Goal: Task Accomplishment & Management: Use online tool/utility

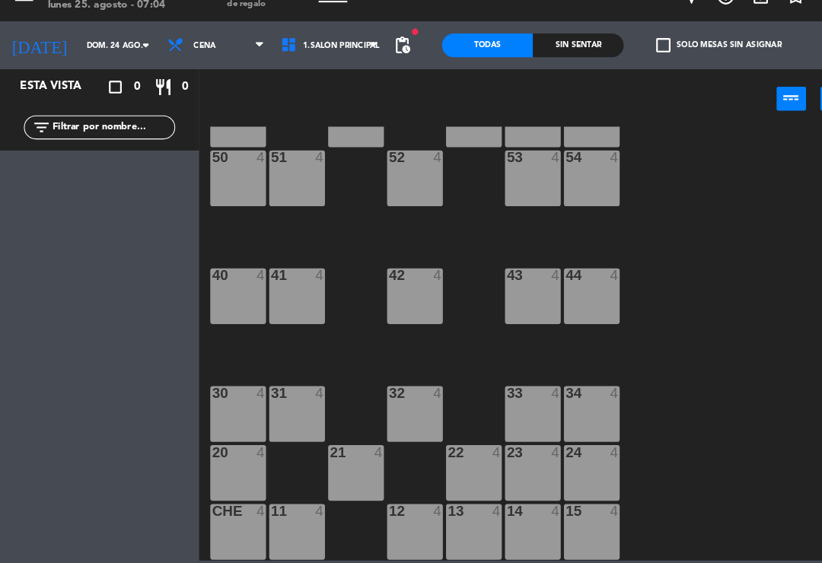
scroll to position [285, 0]
click at [558, 511] on div "15 4" at bounding box center [565, 533] width 53 height 53
click at [713, 408] on div "84 4 80 4 83 4 82 4 81 4 70 4 71 4 72 4 73 4 74 4 63 4 62 4 61 4 60 4 64 4 54 4…" at bounding box center [510, 353] width 623 height 415
click at [555, 453] on div "24 4" at bounding box center [565, 476] width 53 height 53
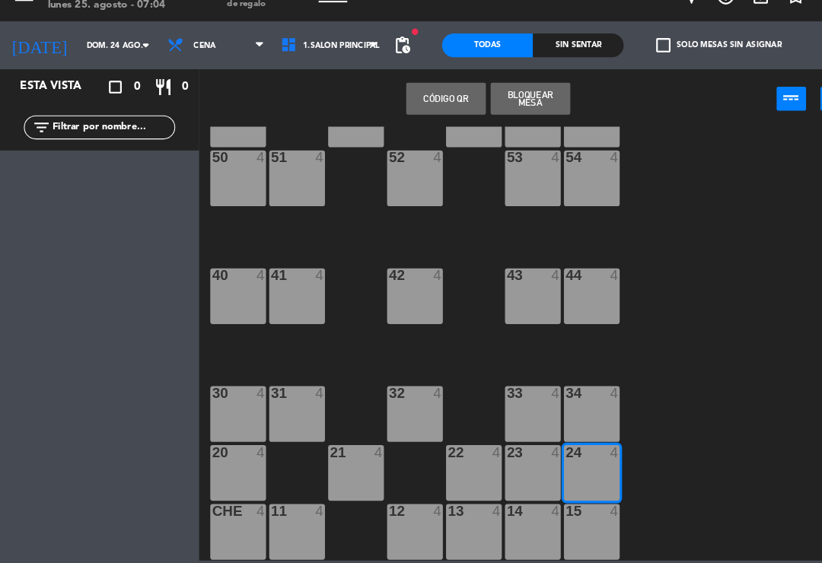
click at [245, 62] on icon at bounding box center [248, 68] width 7 height 12
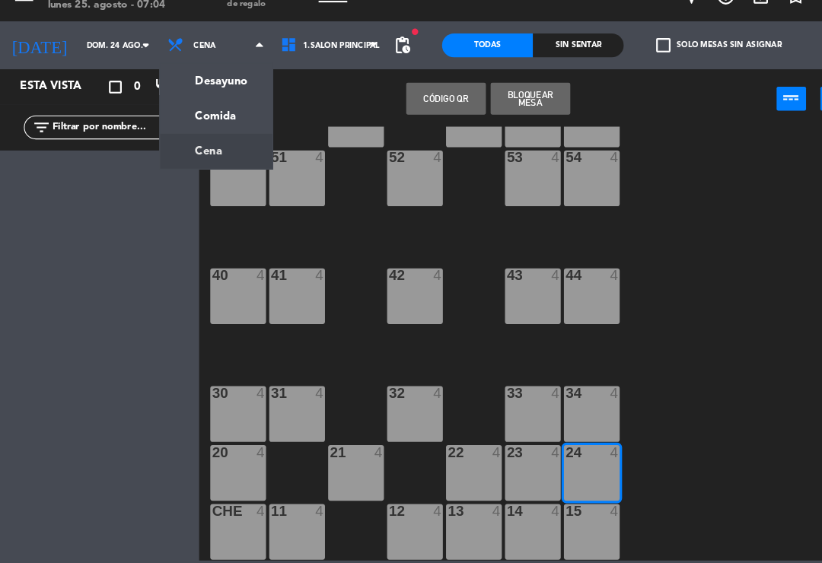
click at [204, 78] on ng-component "menu El Gaucho lunes 25. agosto - 07:04 Mis reservas Mapa de mesas Disponibilid…" at bounding box center [411, 280] width 822 height 561
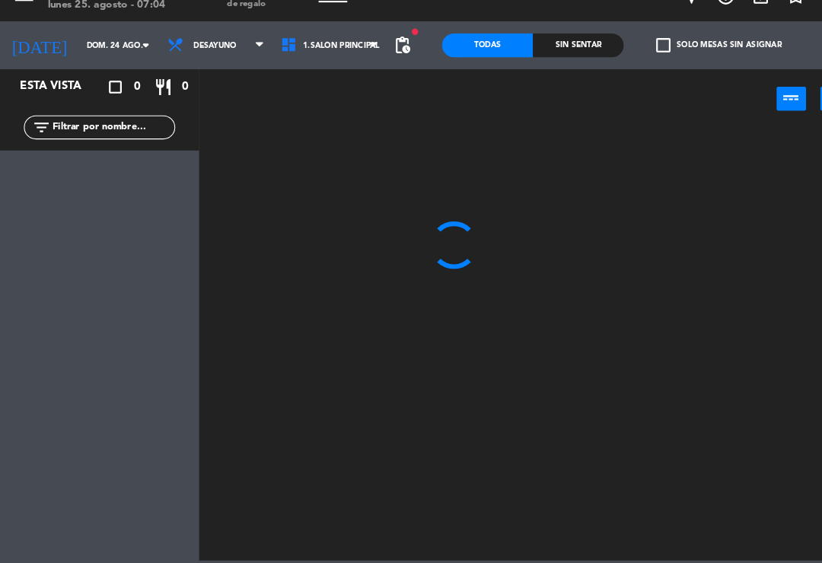
click at [106, 57] on input "dom. 24 ago." at bounding box center [127, 69] width 104 height 24
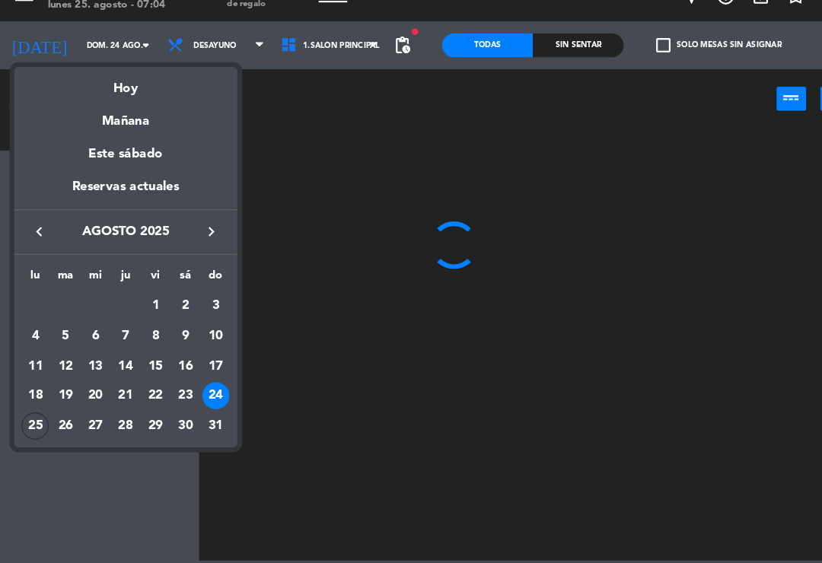
click at [33, 419] on div "25" at bounding box center [34, 432] width 26 height 26
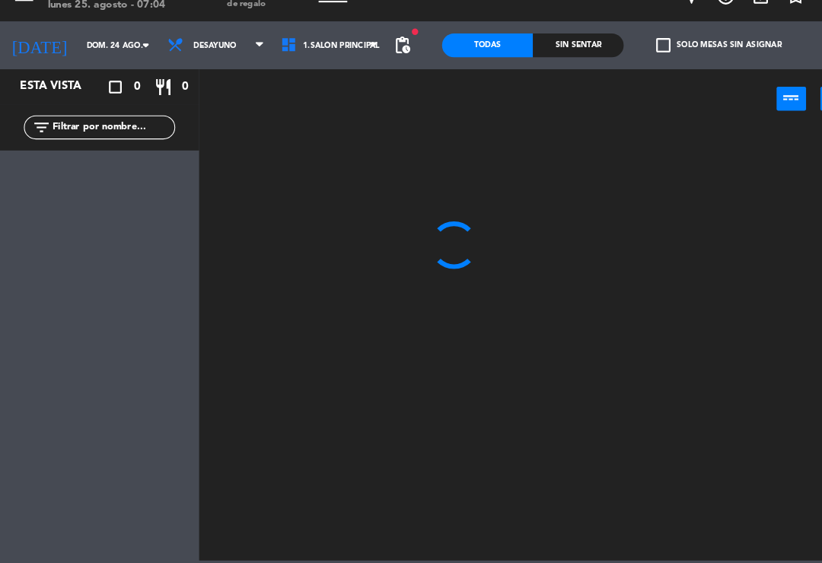
type input "lun. 25 ago."
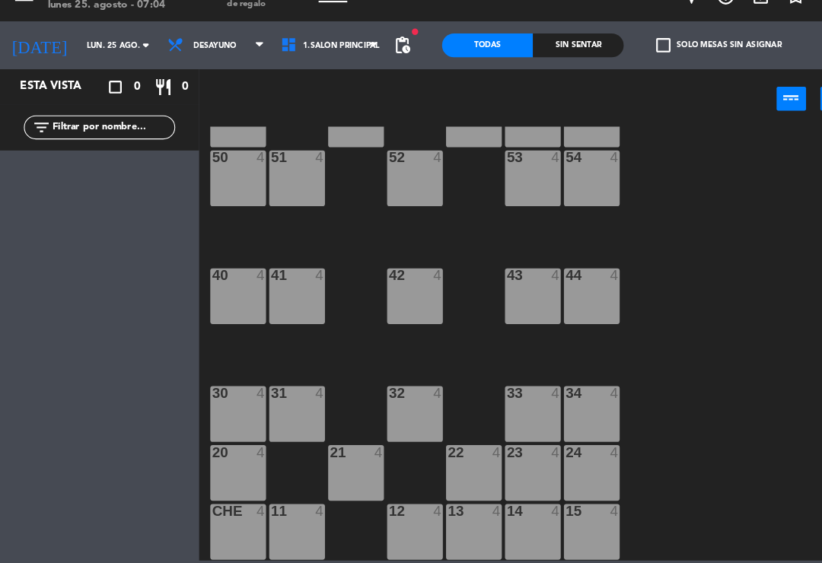
scroll to position [285, 0]
click at [561, 450] on div "24 4" at bounding box center [565, 476] width 53 height 53
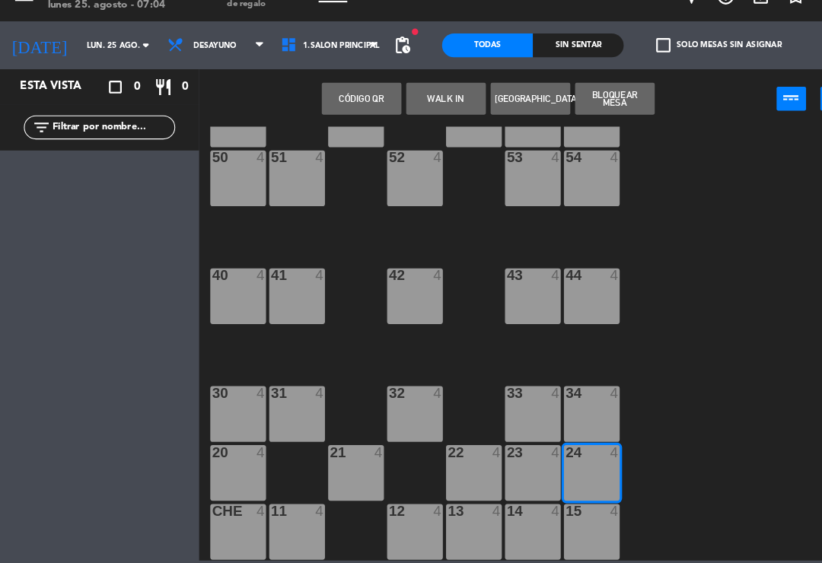
click at [434, 104] on button "WALK IN" at bounding box center [426, 119] width 76 height 30
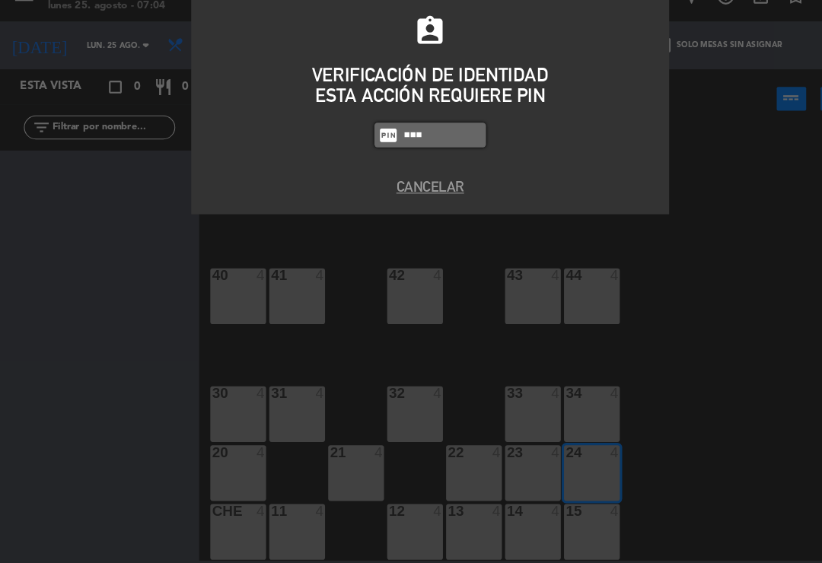
type input "0009"
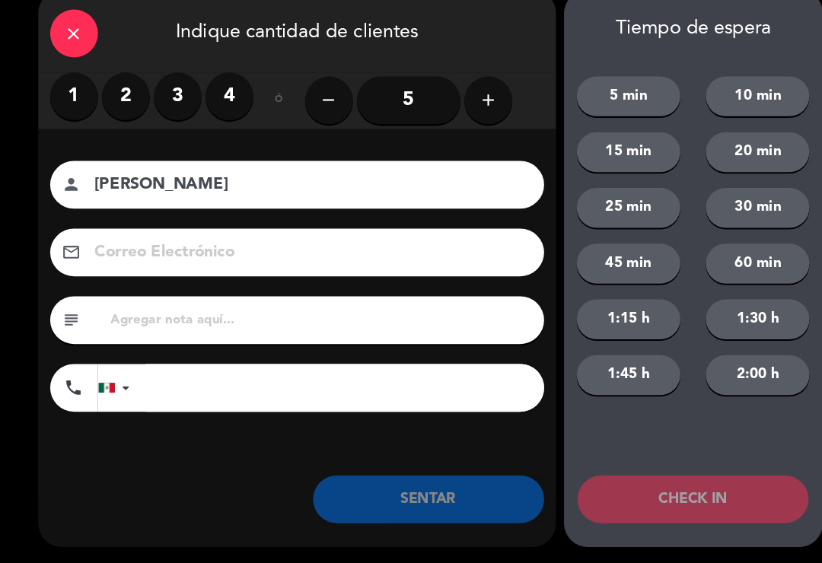
type input "[PERSON_NAME]"
click at [214, 94] on label "4" at bounding box center [219, 117] width 46 height 46
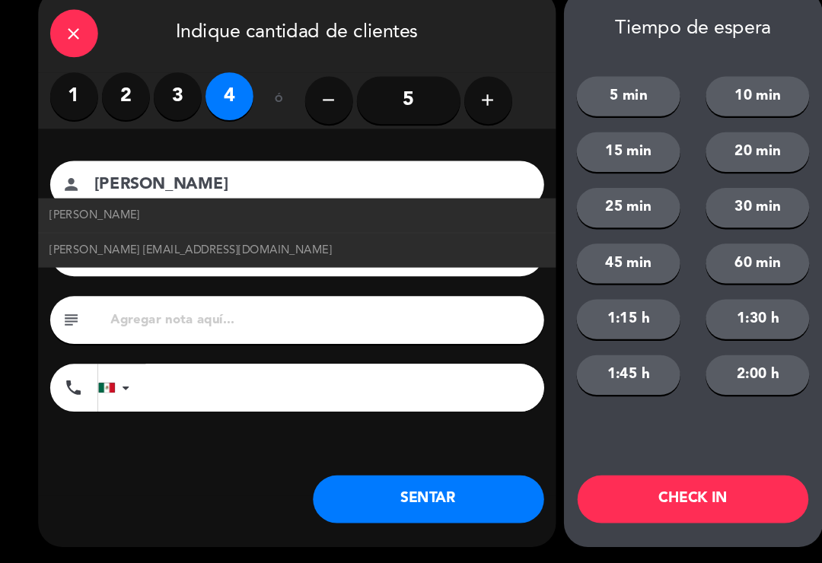
click at [147, 256] on span "[PERSON_NAME] [EMAIL_ADDRESS][DOMAIN_NAME]" at bounding box center [182, 264] width 269 height 17
type input "[EMAIL_ADDRESS][DOMAIN_NAME]"
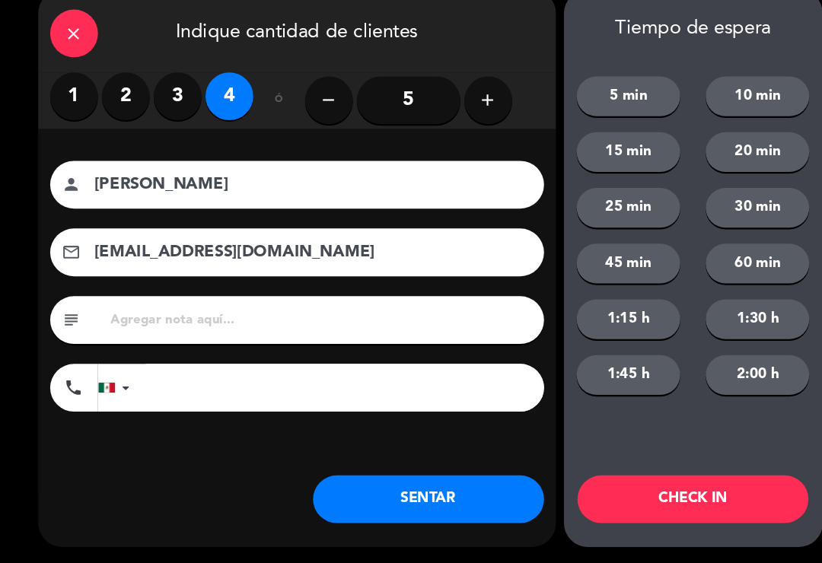
click at [425, 488] on button "SENTAR" at bounding box center [409, 502] width 221 height 46
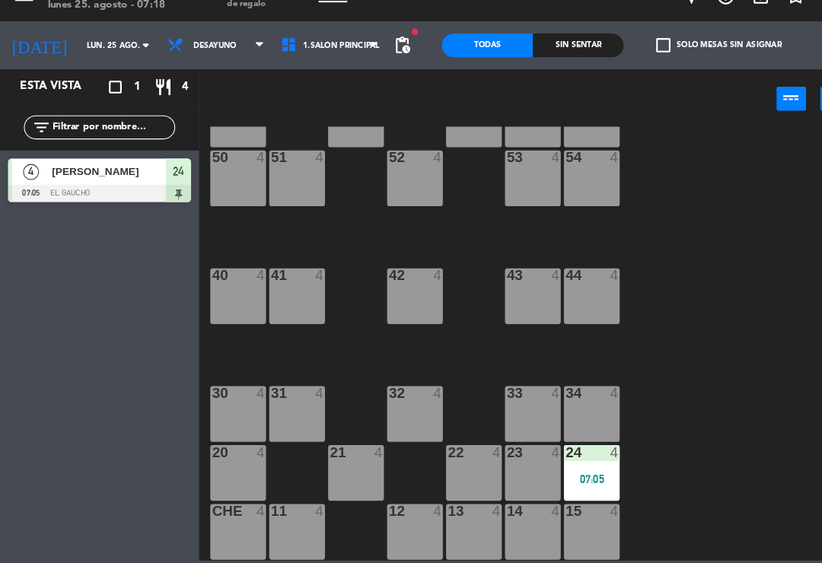
click at [567, 397] on div "34 4" at bounding box center [565, 420] width 53 height 53
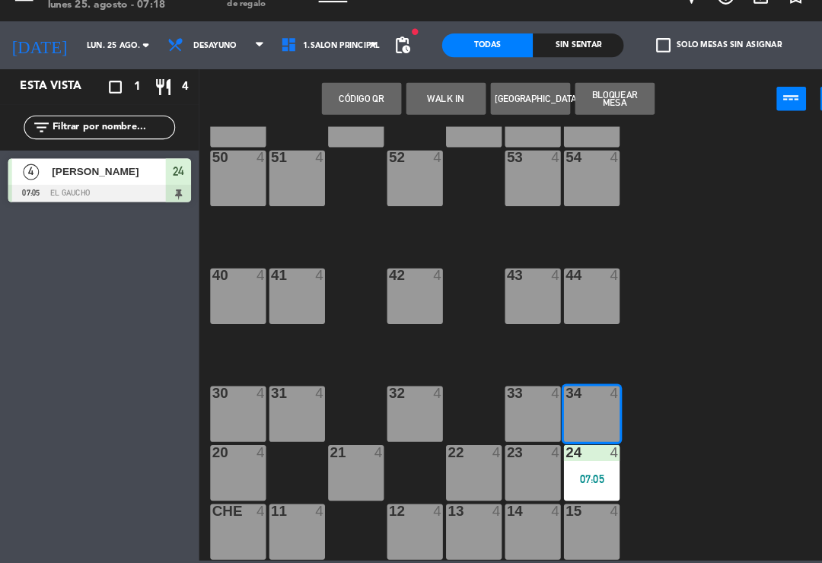
click at [439, 104] on button "WALK IN" at bounding box center [426, 119] width 76 height 30
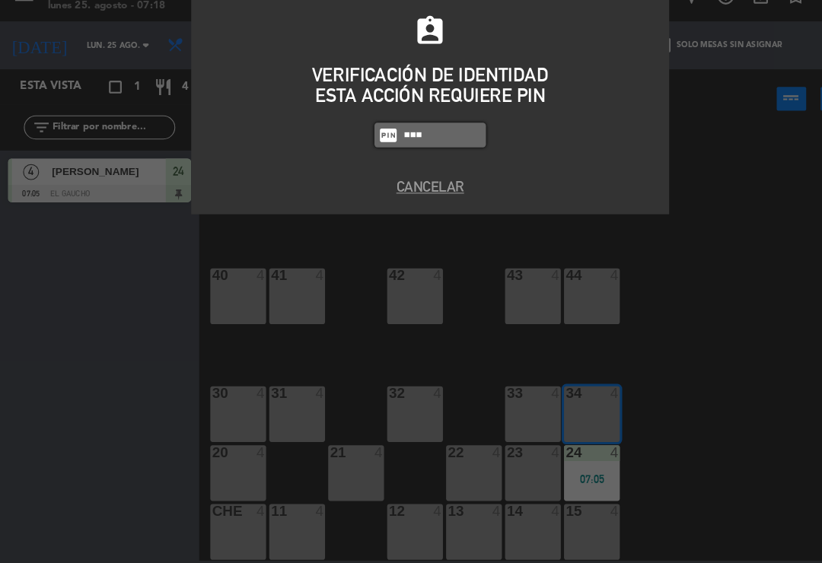
type input "0009"
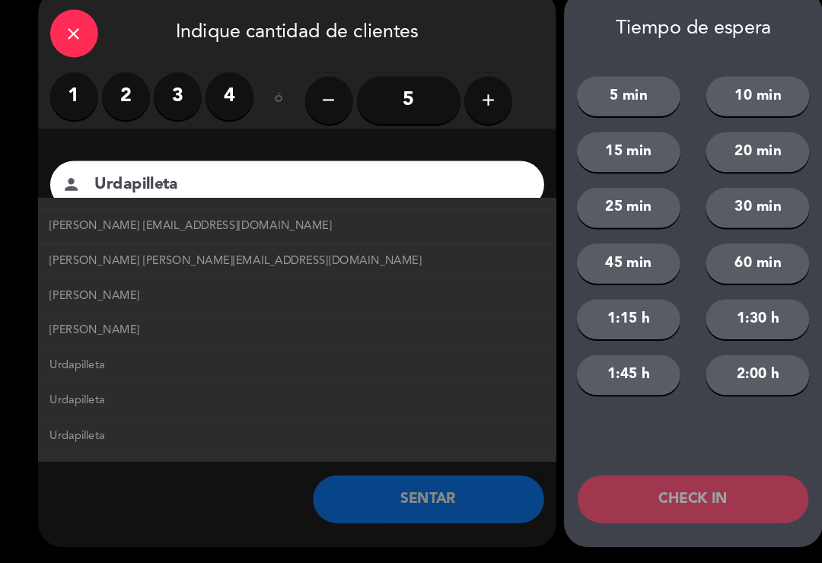
scroll to position [57, 0]
click at [82, 232] on span "[PERSON_NAME] [EMAIL_ADDRESS][DOMAIN_NAME]" at bounding box center [182, 240] width 269 height 17
type input "[PERSON_NAME]"
type input "[EMAIL_ADDRESS][DOMAIN_NAME]"
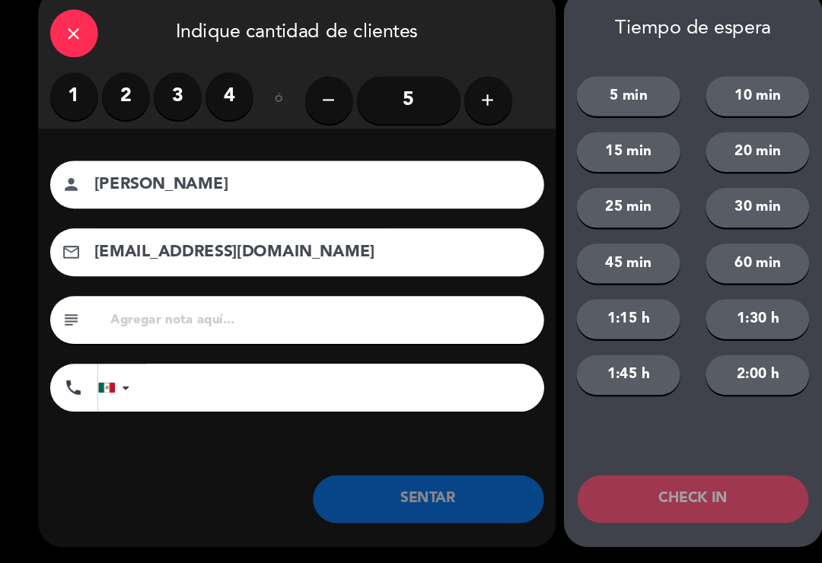
click at [375, 481] on button "SENTAR" at bounding box center [409, 502] width 221 height 46
click at [68, 94] on label "1" at bounding box center [71, 117] width 46 height 46
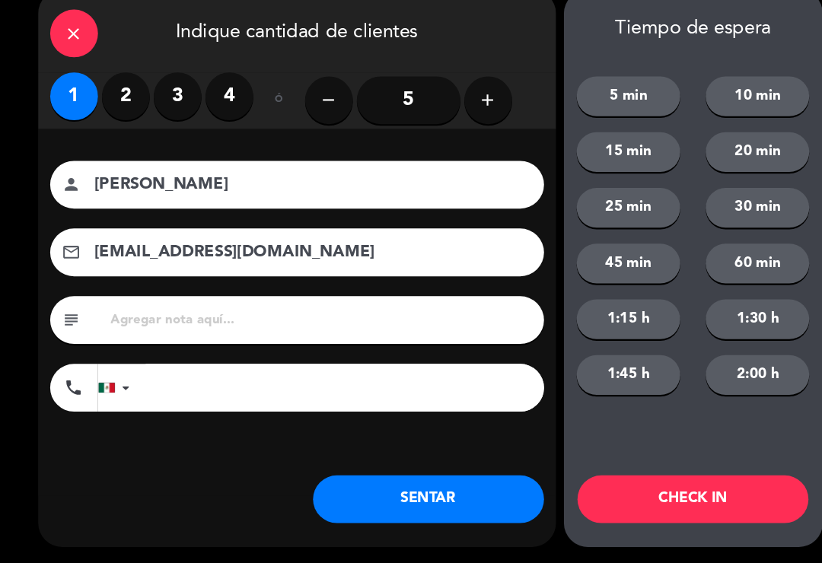
click at [424, 479] on button "SENTAR" at bounding box center [409, 502] width 221 height 46
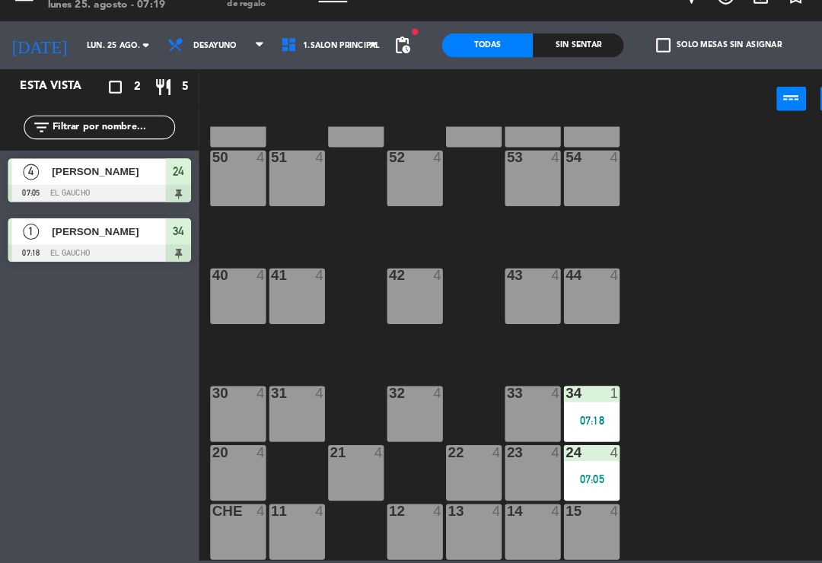
click at [581, 284] on div "44 4" at bounding box center [565, 307] width 53 height 53
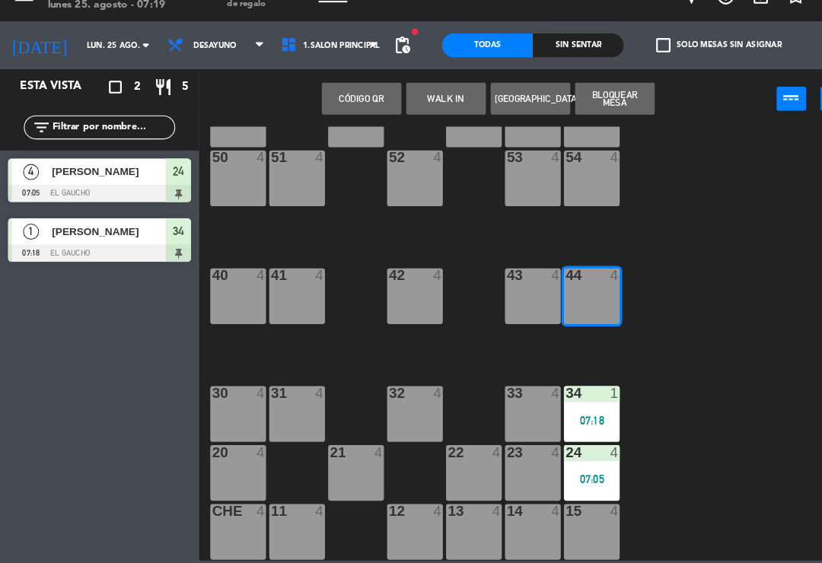
click at [419, 104] on button "WALK IN" at bounding box center [426, 119] width 76 height 30
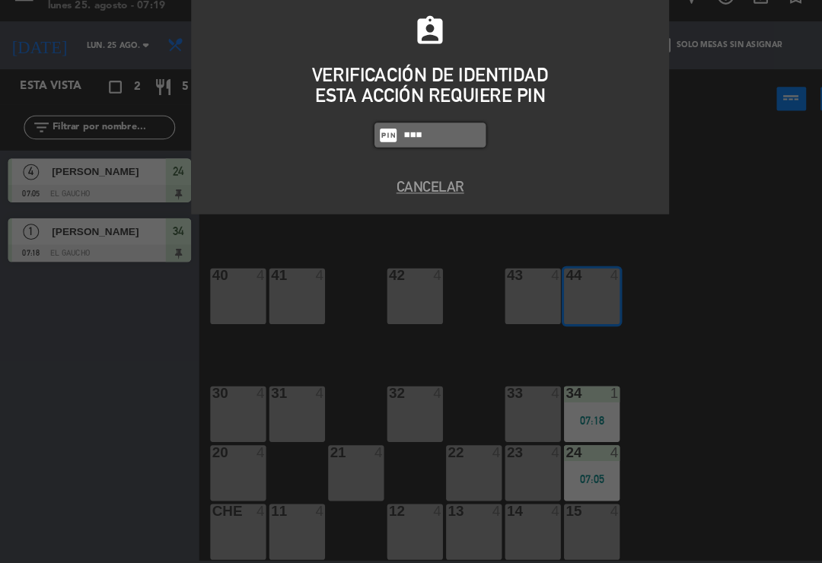
type input "0009"
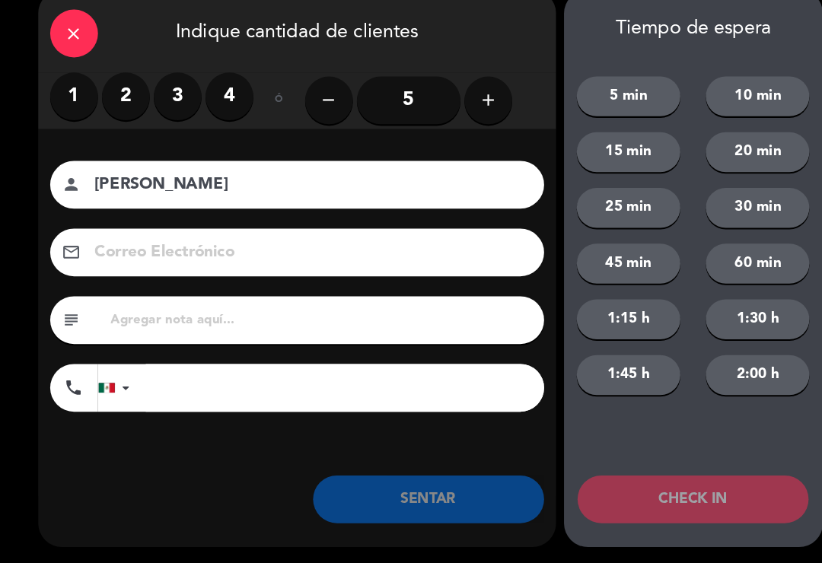
type input "[PERSON_NAME]"
click at [104, 104] on label "2" at bounding box center [120, 117] width 46 height 46
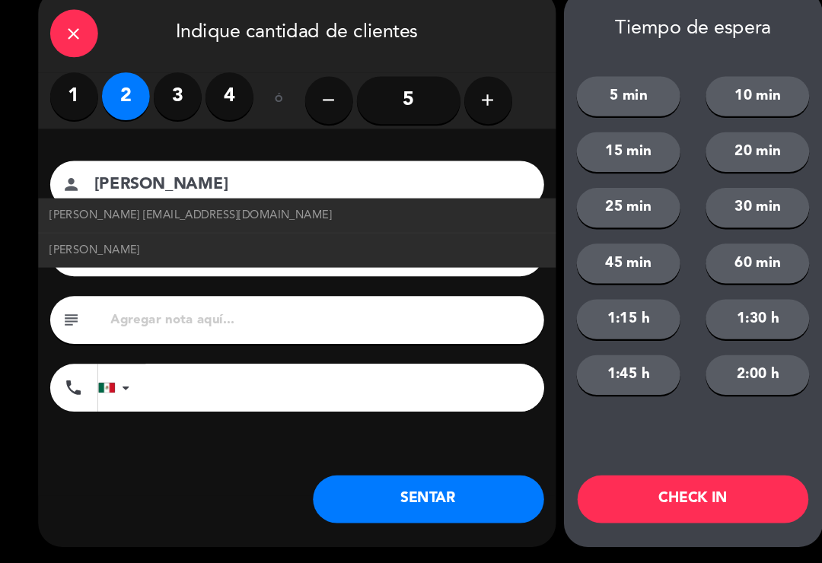
click at [181, 222] on span "[PERSON_NAME] [EMAIL_ADDRESS][DOMAIN_NAME]" at bounding box center [182, 230] width 269 height 17
type input "[EMAIL_ADDRESS][DOMAIN_NAME]"
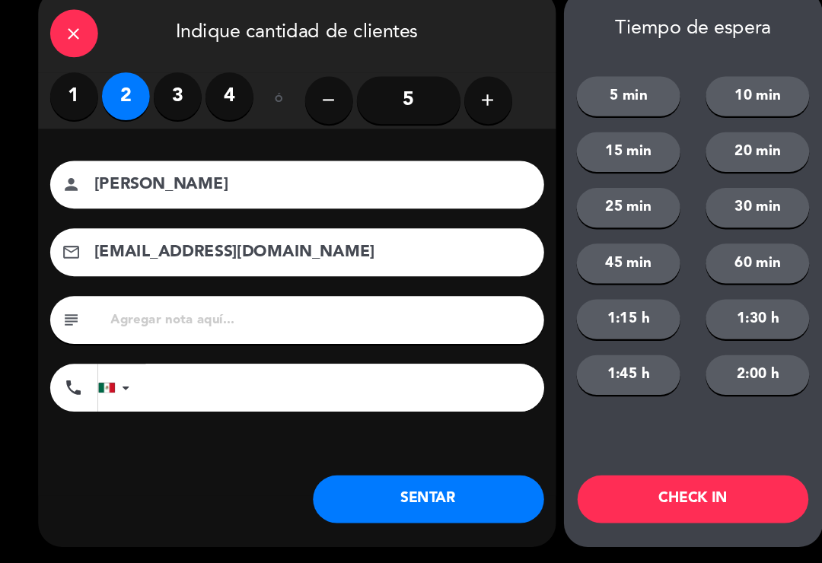
click at [415, 480] on button "SENTAR" at bounding box center [409, 502] width 221 height 46
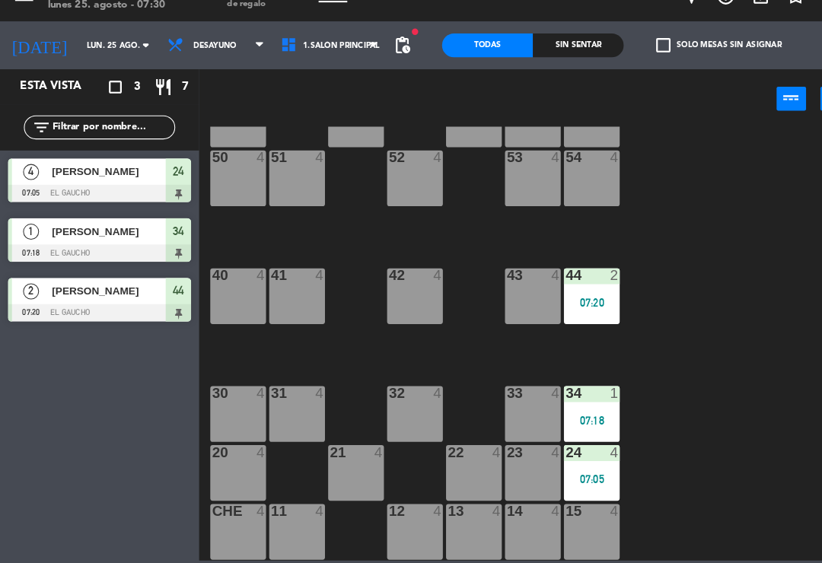
click at [215, 458] on div "20 4" at bounding box center [227, 476] width 53 height 53
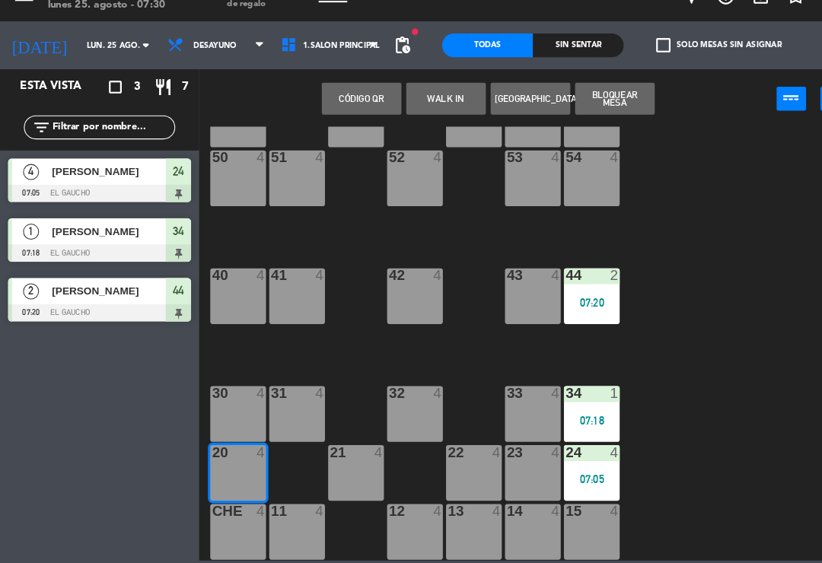
click at [428, 104] on button "WALK IN" at bounding box center [426, 119] width 76 height 30
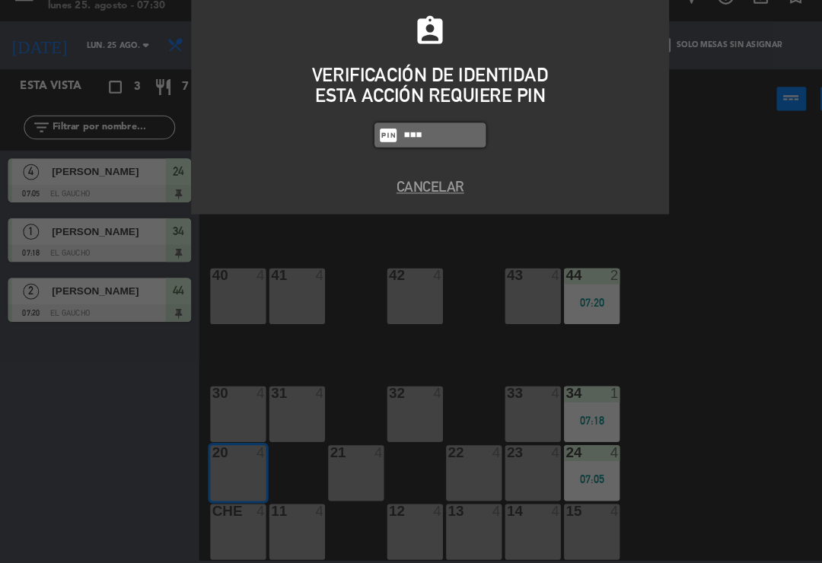
type input "0009"
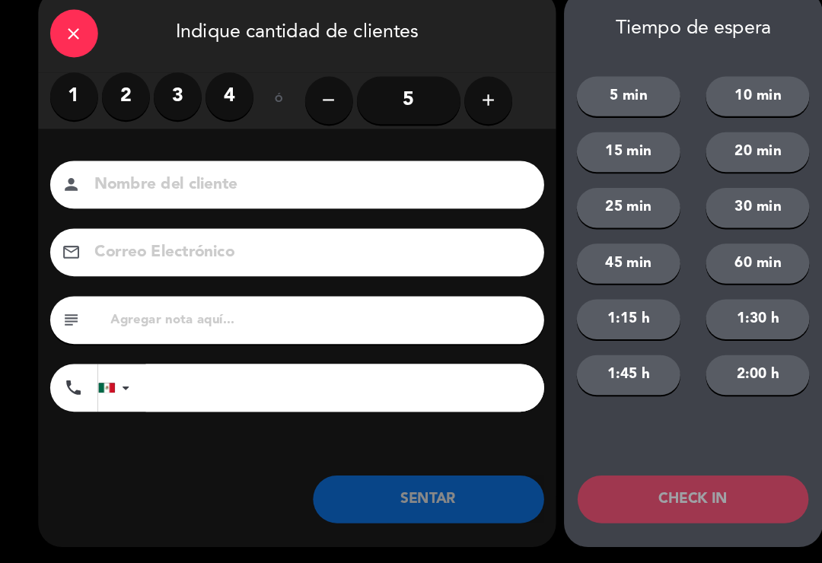
click at [75, 94] on label "1" at bounding box center [71, 117] width 46 height 46
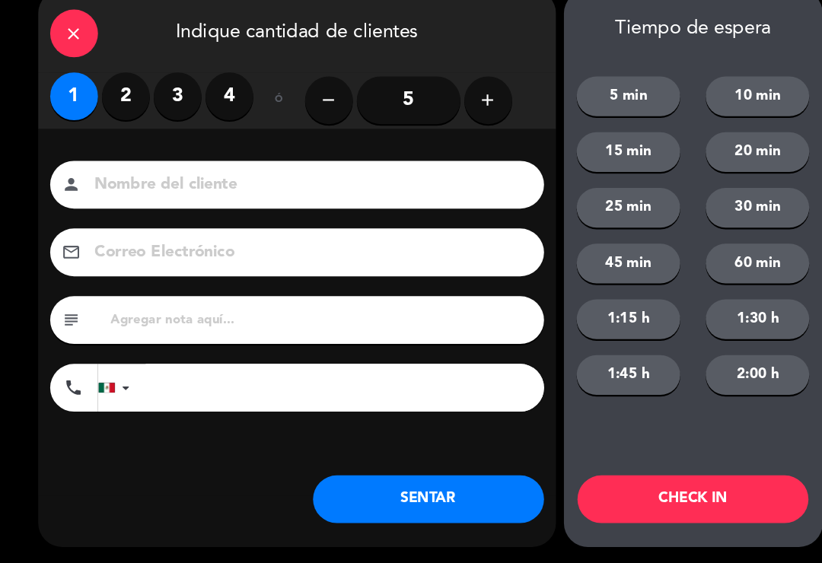
click at [364, 484] on button "SENTAR" at bounding box center [409, 502] width 221 height 46
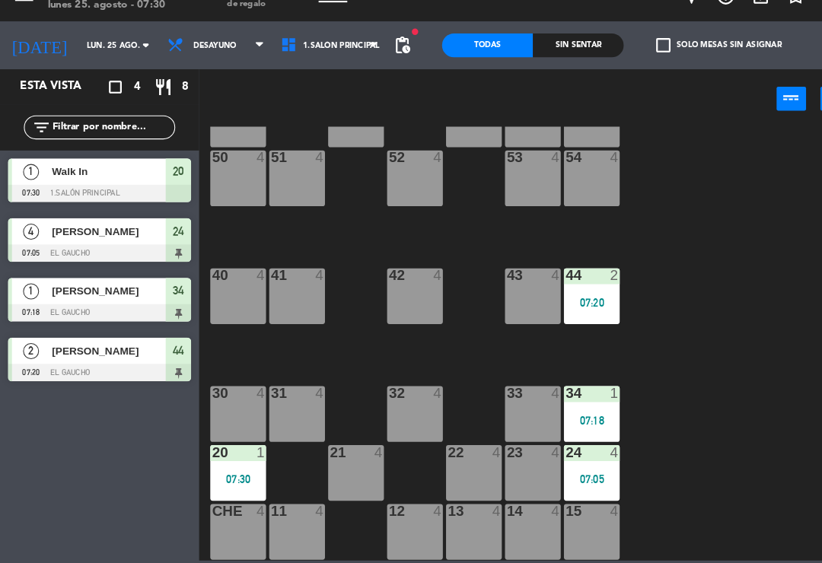
click at [337, 454] on div "21 4" at bounding box center [339, 476] width 53 height 53
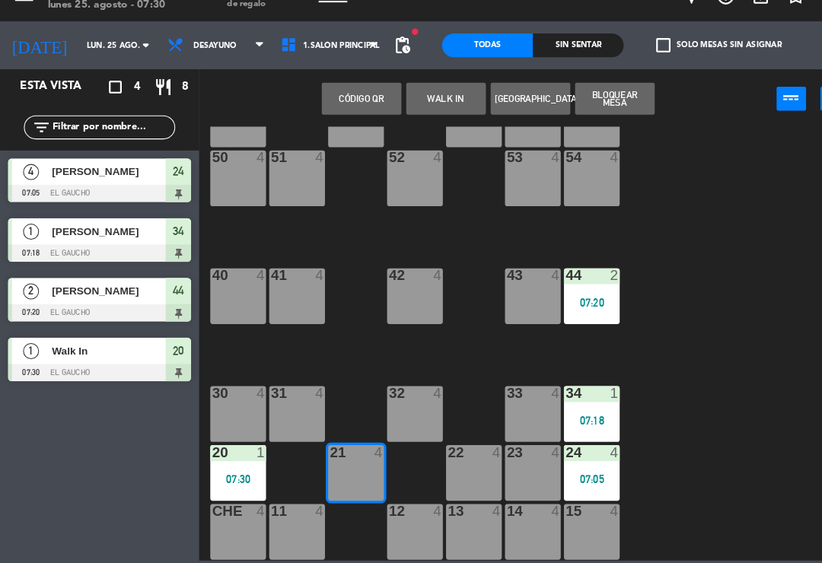
click at [375, 104] on button "Código qr" at bounding box center [345, 119] width 76 height 30
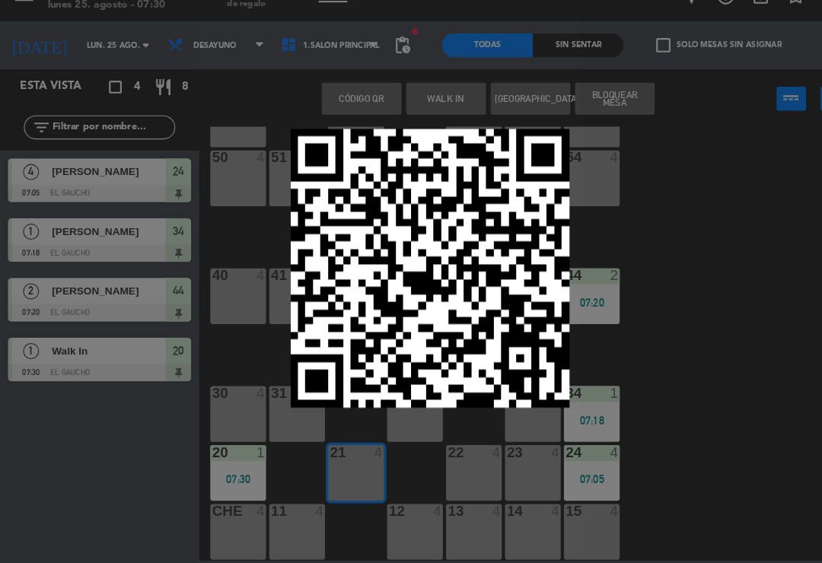
click at [707, 243] on div at bounding box center [411, 281] width 822 height 563
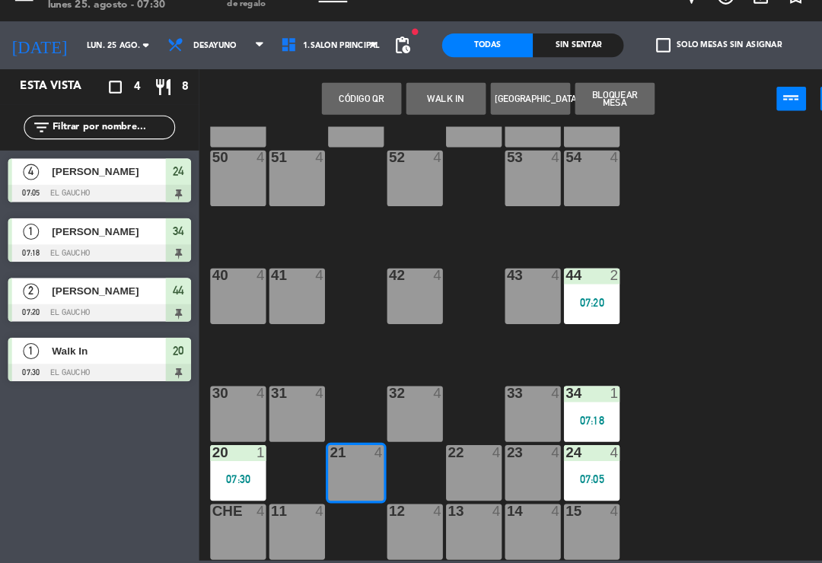
click at [424, 104] on button "WALK IN" at bounding box center [426, 119] width 76 height 30
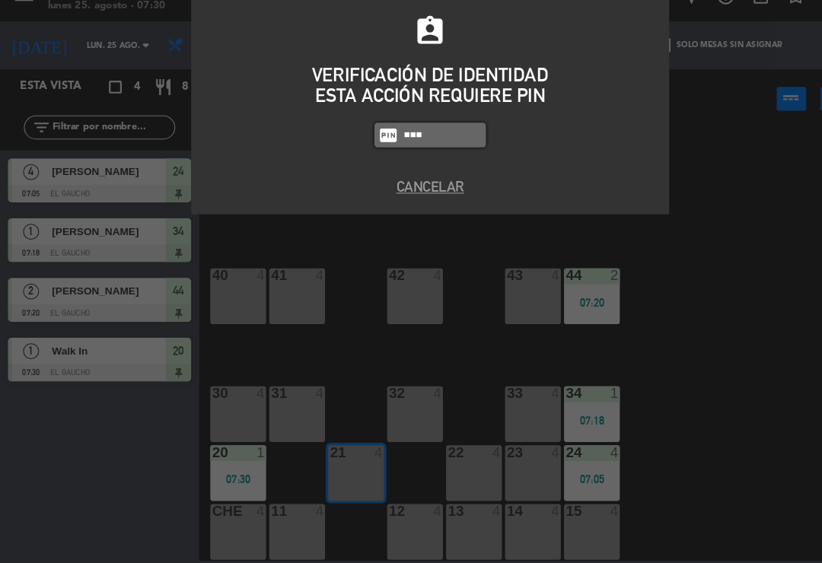
type input "0009"
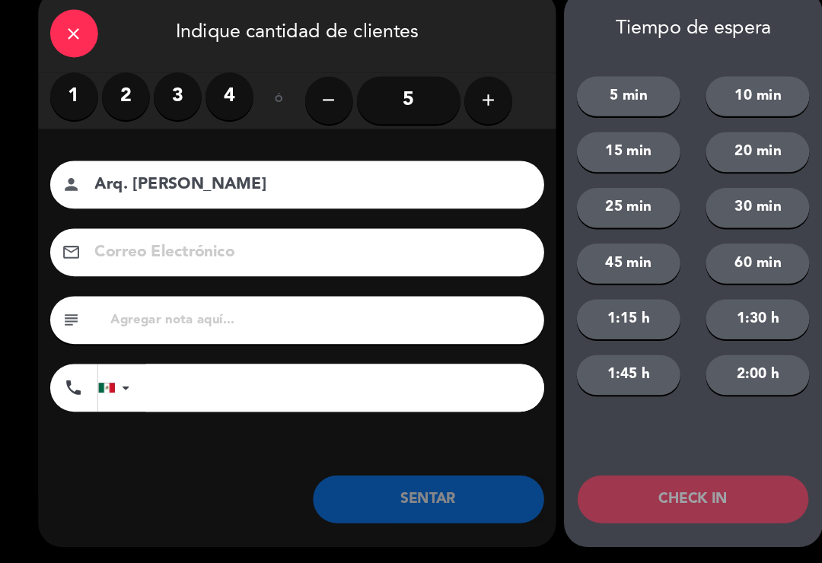
type input "Arq. [PERSON_NAME]"
click at [116, 100] on label "2" at bounding box center [120, 117] width 46 height 46
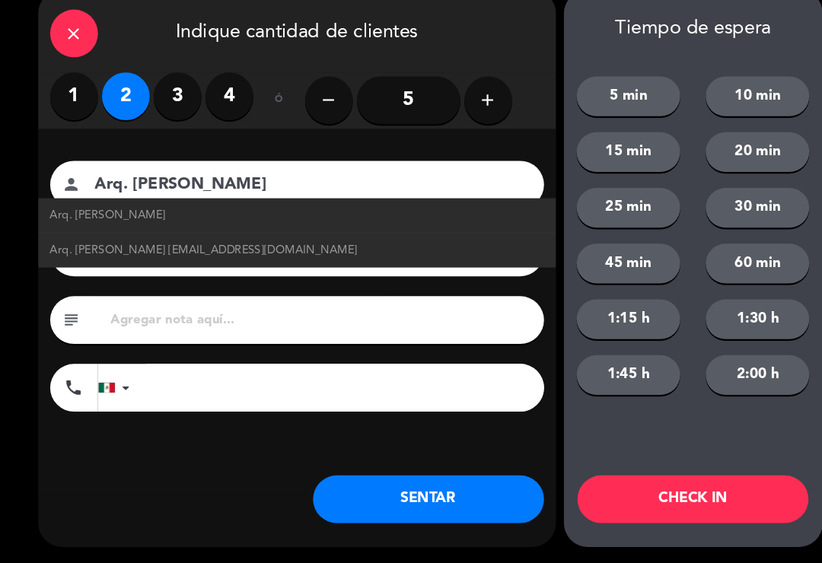
click at [149, 256] on span "Arq. [PERSON_NAME] [EMAIL_ADDRESS][DOMAIN_NAME]" at bounding box center [195, 264] width 294 height 17
type input "[EMAIL_ADDRESS][DOMAIN_NAME]"
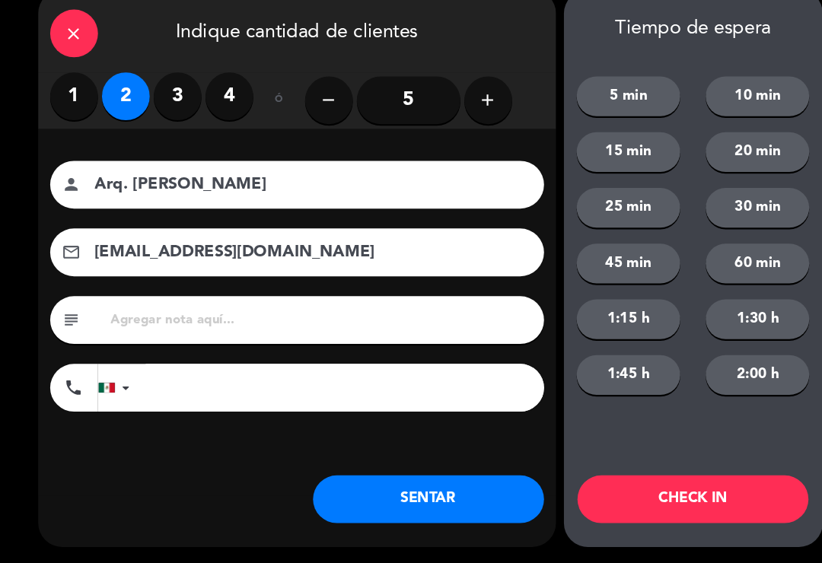
click at [393, 479] on button "SENTAR" at bounding box center [409, 502] width 221 height 46
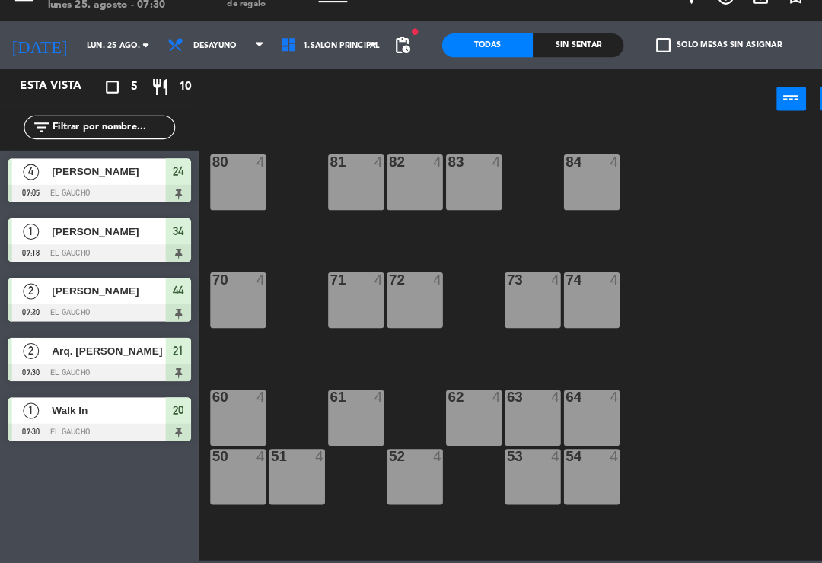
scroll to position [0, 0]
click at [236, 398] on div at bounding box center [227, 405] width 25 height 14
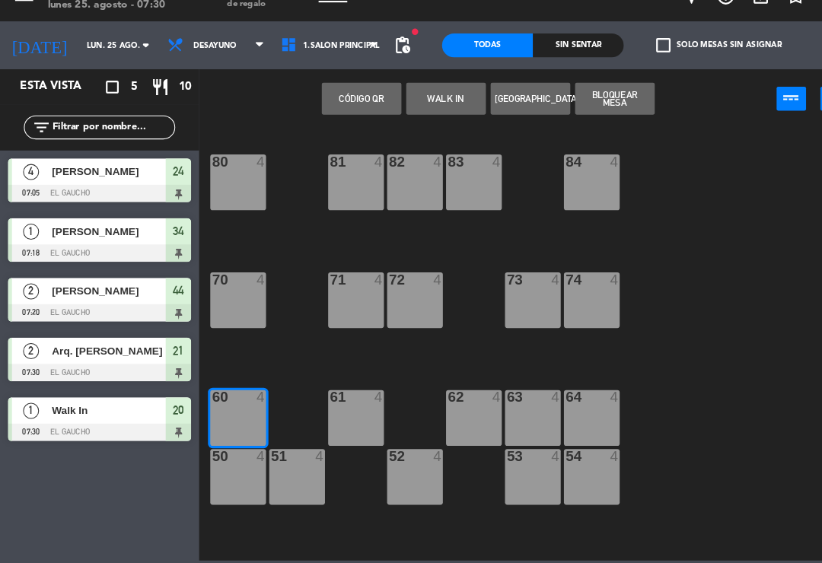
click at [431, 104] on button "WALK IN" at bounding box center [426, 119] width 76 height 30
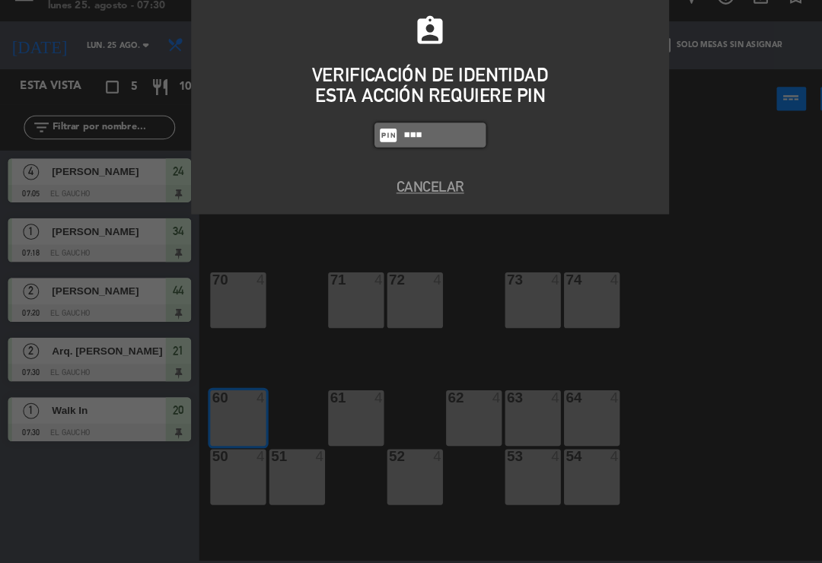
type input "0009"
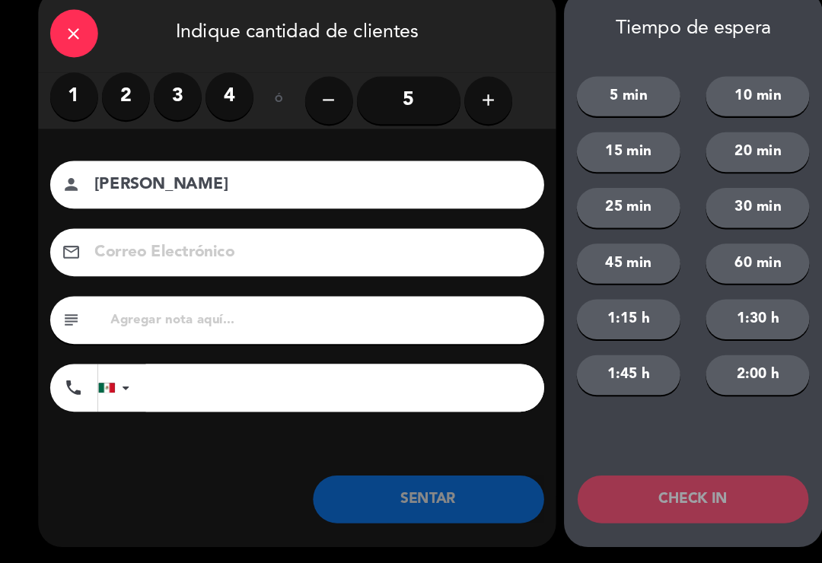
type input "[PERSON_NAME]"
click at [111, 94] on label "2" at bounding box center [120, 117] width 46 height 46
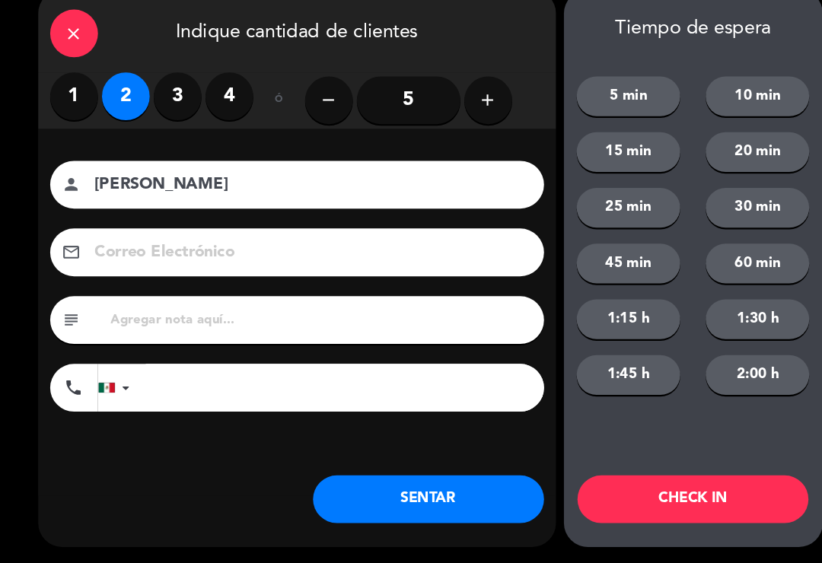
click at [171, 96] on label "3" at bounding box center [170, 117] width 46 height 46
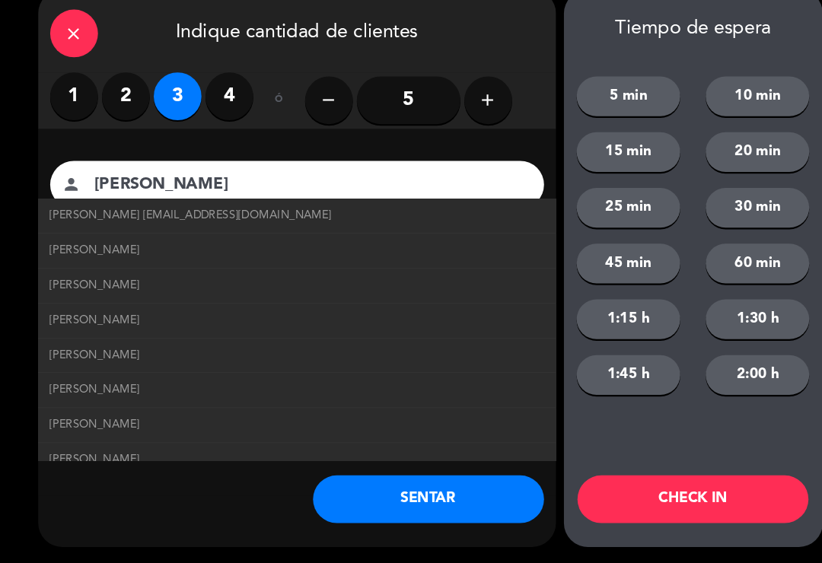
click at [126, 222] on span "[PERSON_NAME] [EMAIL_ADDRESS][DOMAIN_NAME]" at bounding box center [182, 230] width 269 height 17
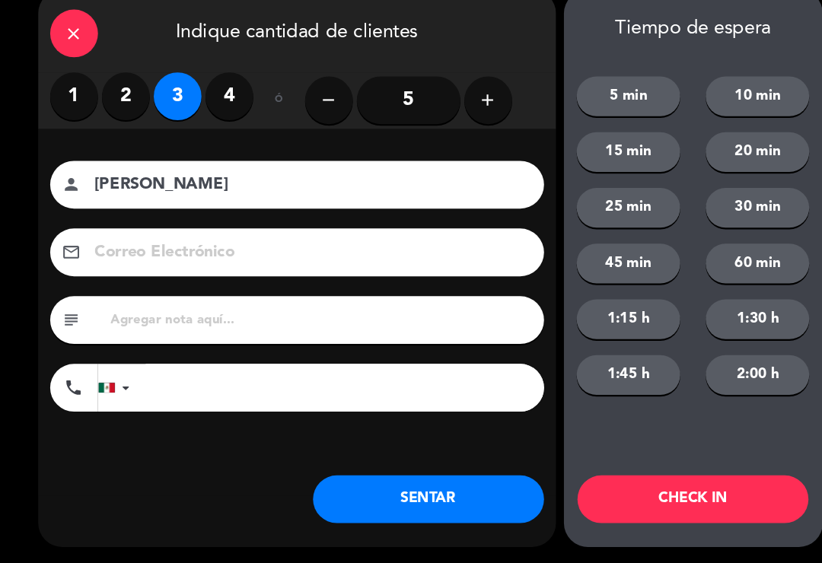
type input "[EMAIL_ADDRESS][DOMAIN_NAME]"
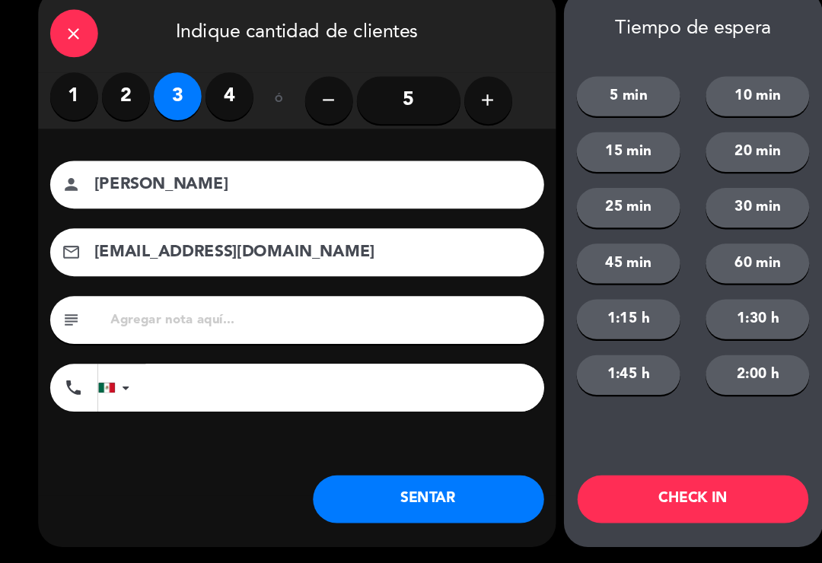
click at [416, 479] on button "SENTAR" at bounding box center [409, 502] width 221 height 46
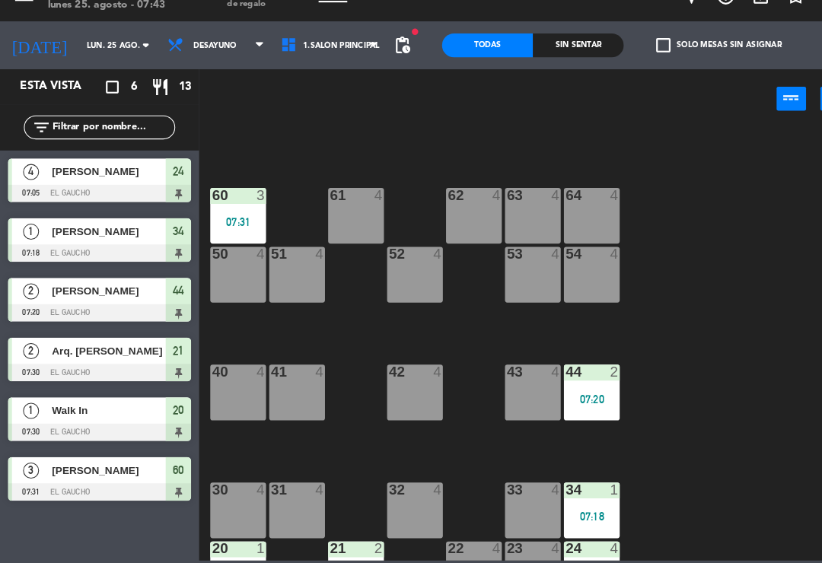
scroll to position [198, 0]
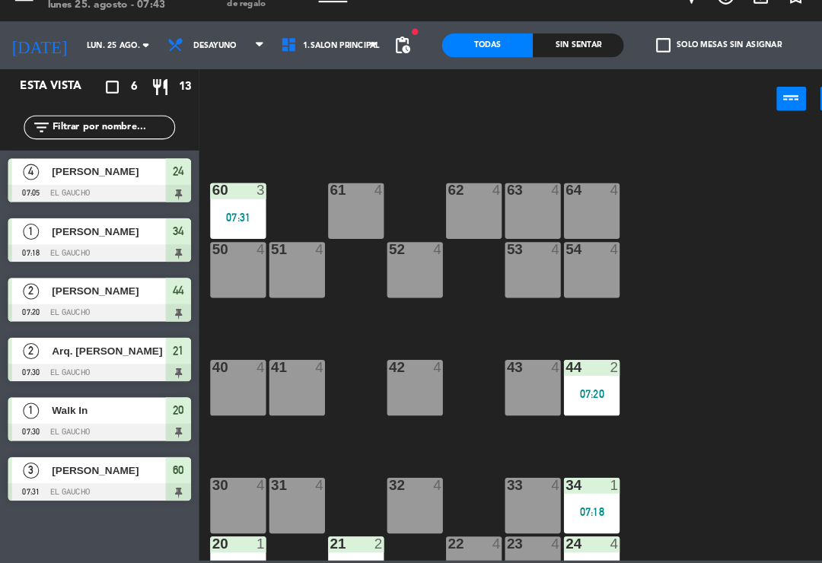
click at [572, 200] on div "64 4" at bounding box center [565, 226] width 53 height 53
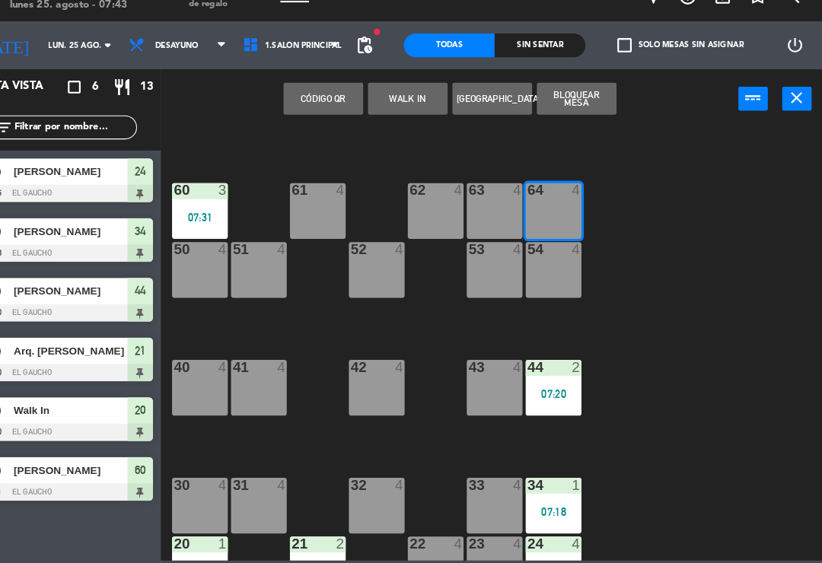
click at [397, 104] on button "WALK IN" at bounding box center [426, 119] width 76 height 30
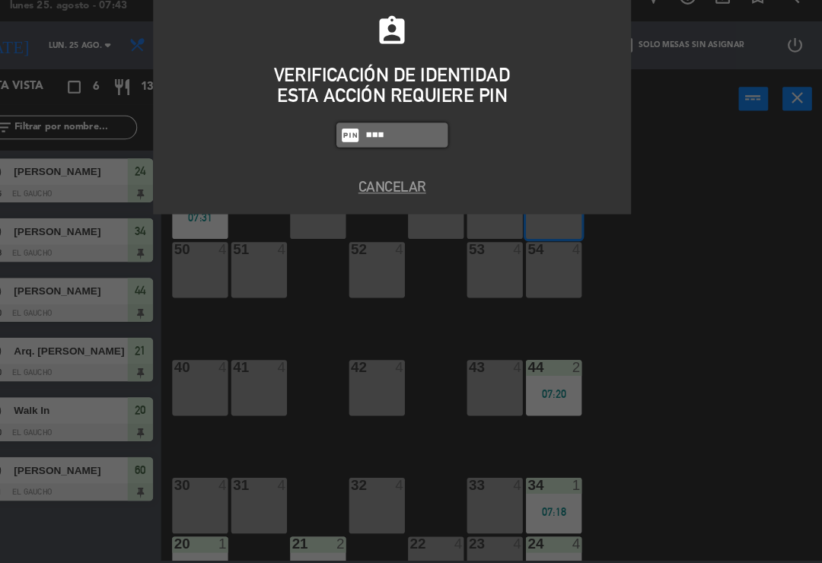
type input "0009"
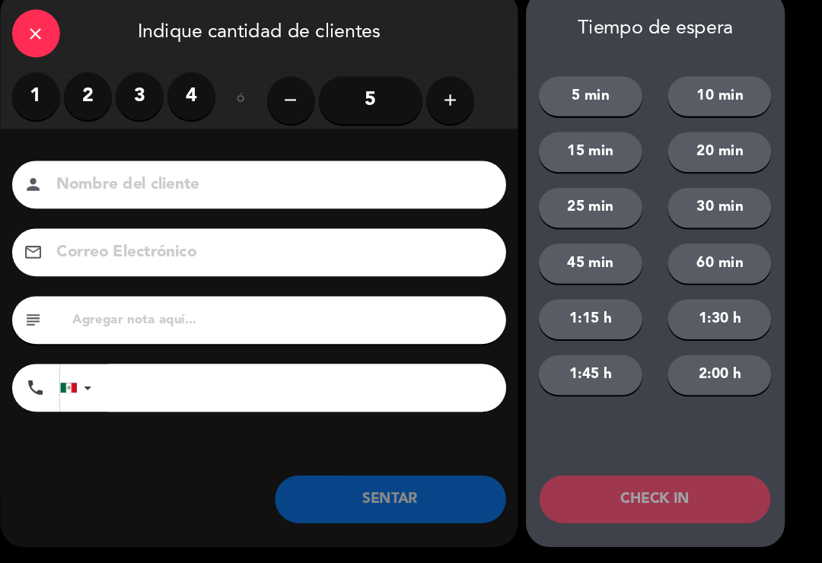
click at [361, 103] on input "5" at bounding box center [390, 121] width 99 height 46
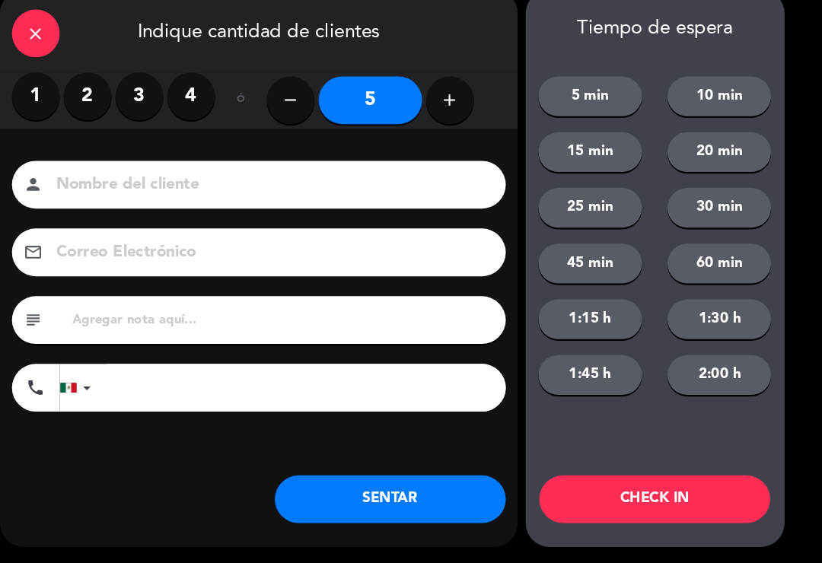
click at [313, 192] on input at bounding box center [294, 202] width 411 height 27
type input "[PERSON_NAME]"
click at [418, 479] on button "SENTAR" at bounding box center [409, 502] width 221 height 46
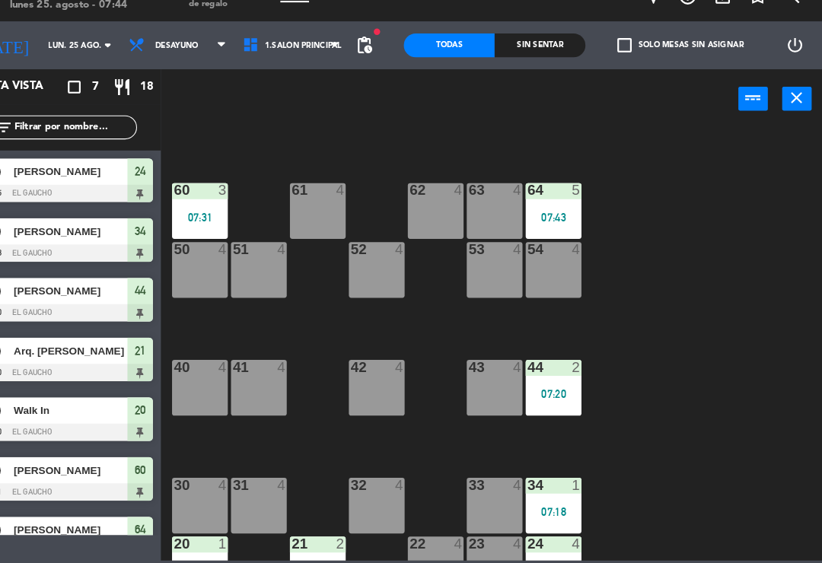
scroll to position [0, 0]
click at [215, 200] on div at bounding box center [227, 207] width 25 height 14
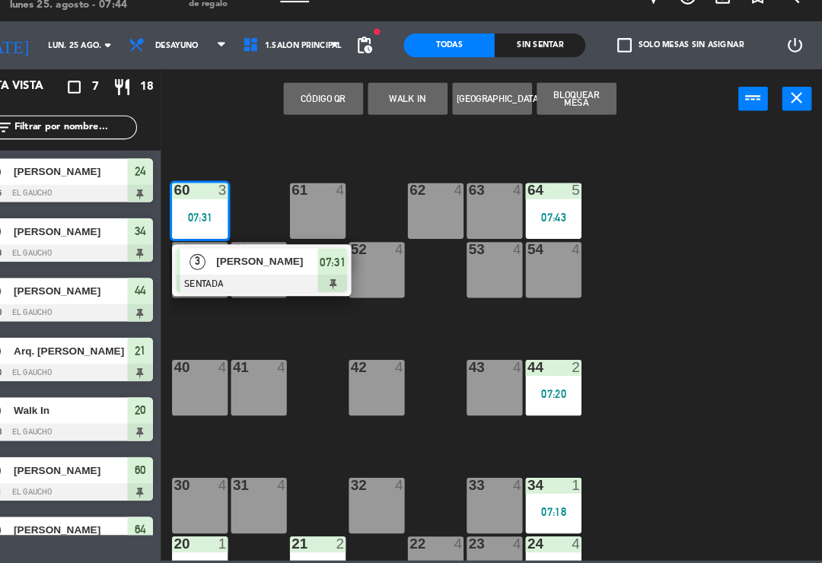
click at [269, 288] on div at bounding box center [287, 296] width 164 height 17
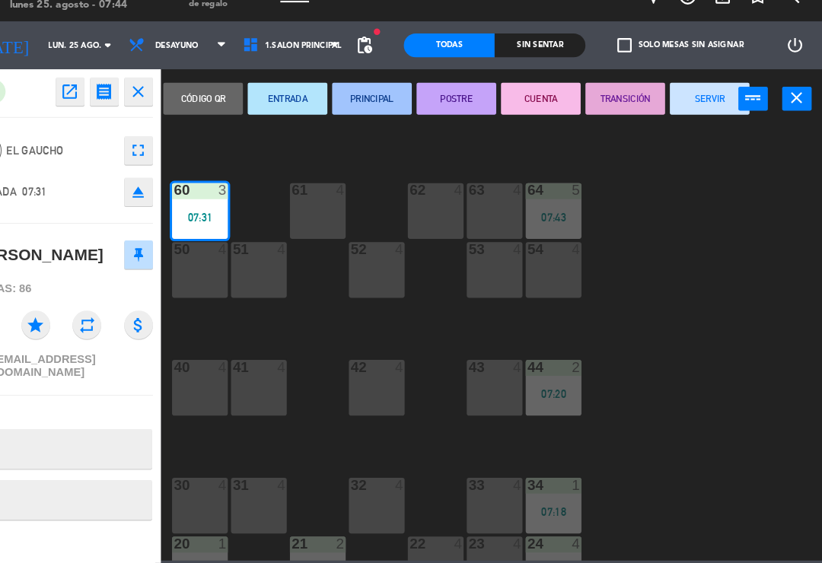
click at [676, 104] on button "SERVIR" at bounding box center [714, 119] width 76 height 30
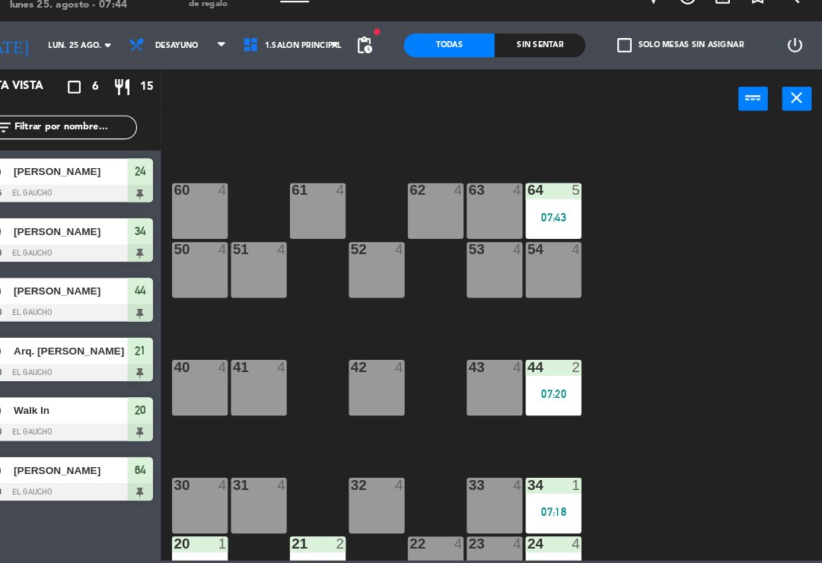
click at [539, 256] on div "54 4" at bounding box center [565, 282] width 53 height 53
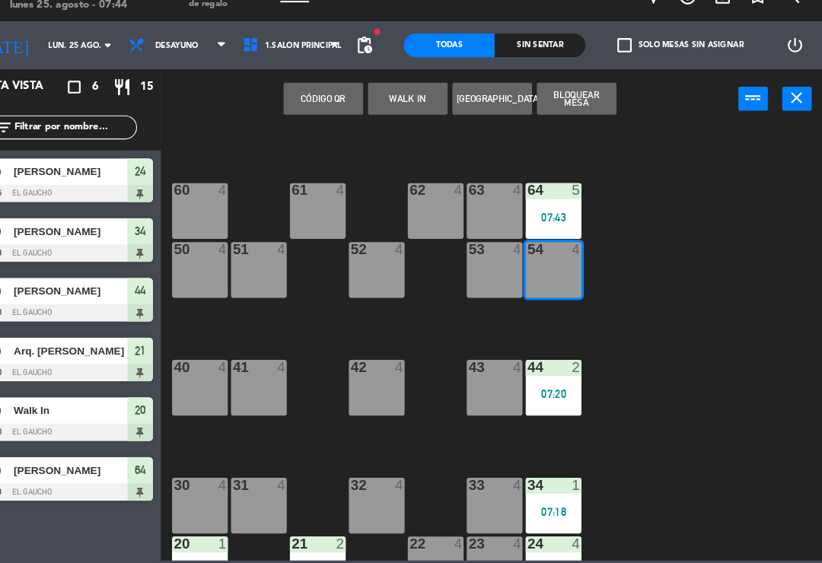
click at [388, 104] on button "WALK IN" at bounding box center [426, 119] width 76 height 30
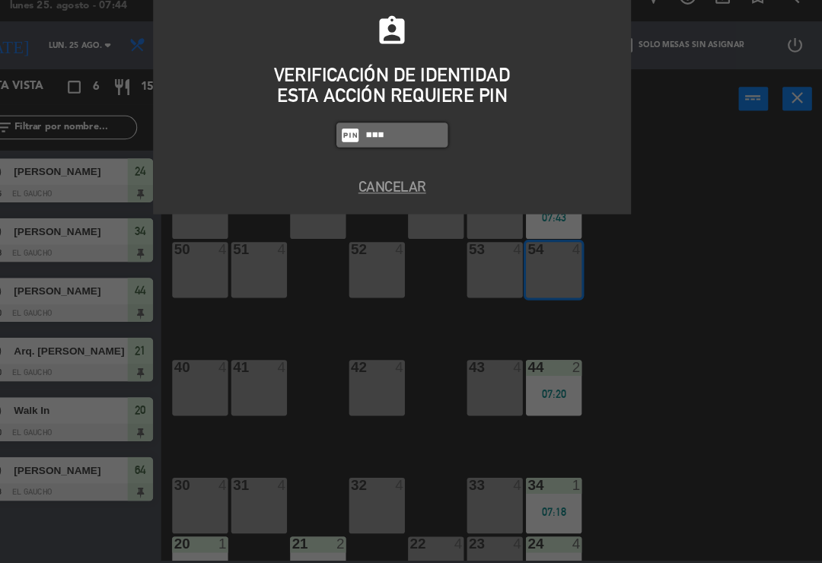
type input "0009"
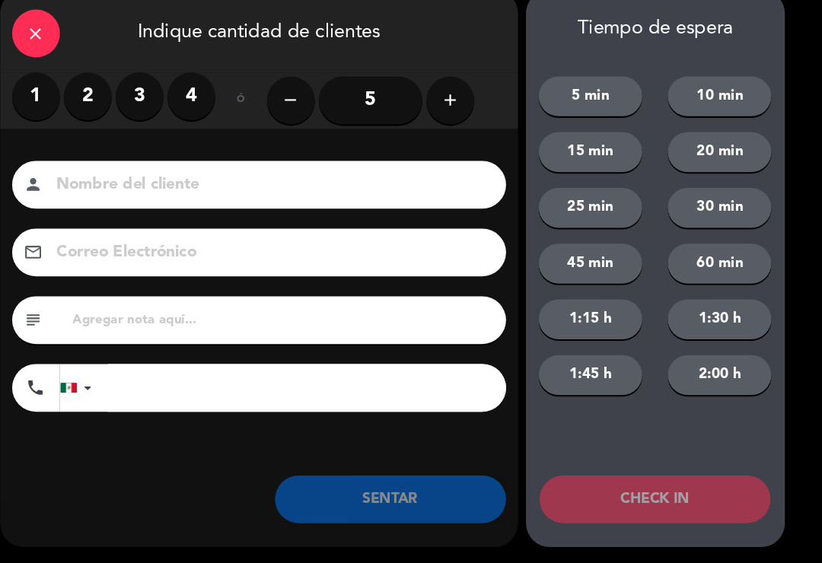
click at [48, 94] on label "1" at bounding box center [71, 117] width 46 height 46
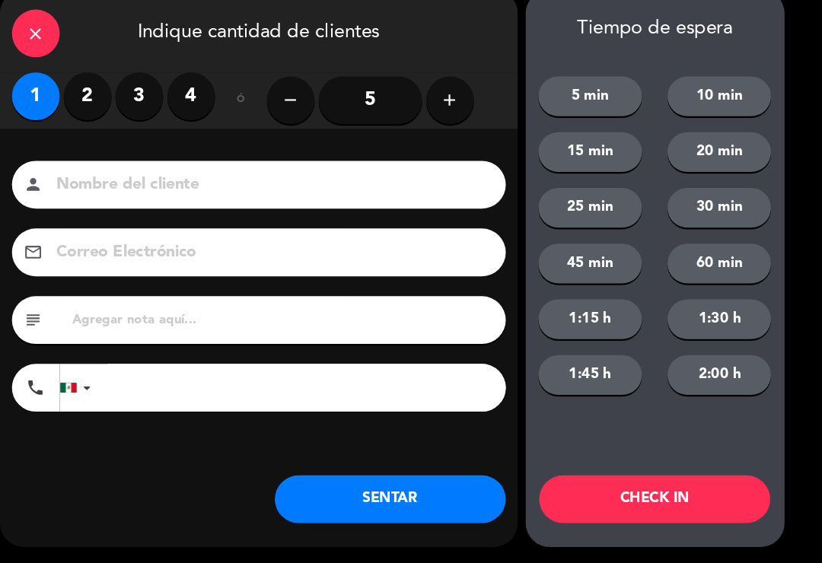
click at [142, 189] on input at bounding box center [294, 202] width 411 height 27
type input "[PERSON_NAME]"
click at [441, 479] on button "SENTAR" at bounding box center [409, 502] width 221 height 46
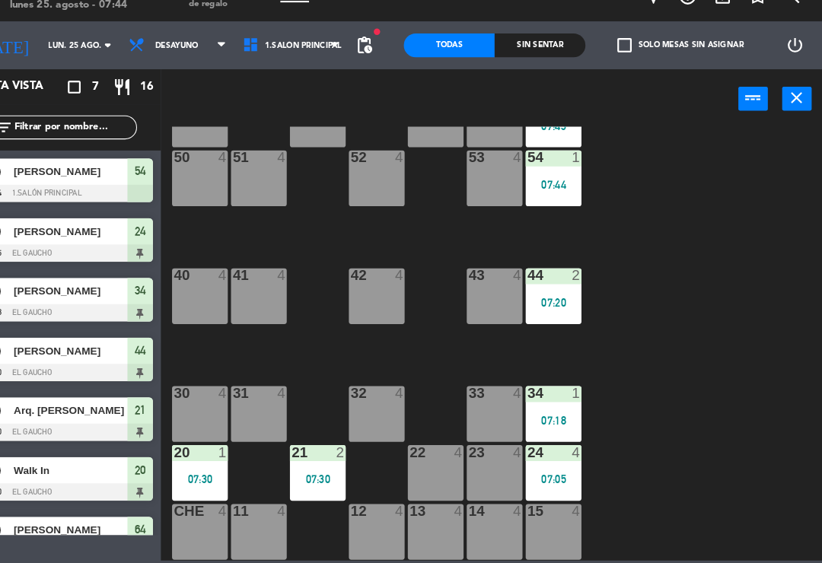
scroll to position [285, 0]
click at [539, 281] on div "44 2 07:20" at bounding box center [565, 307] width 53 height 53
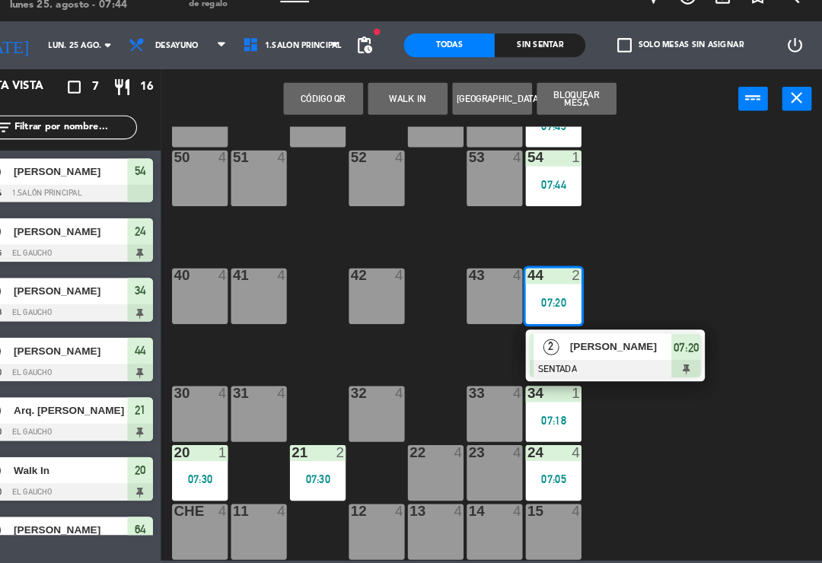
click at [581, 369] on div at bounding box center [624, 377] width 164 height 17
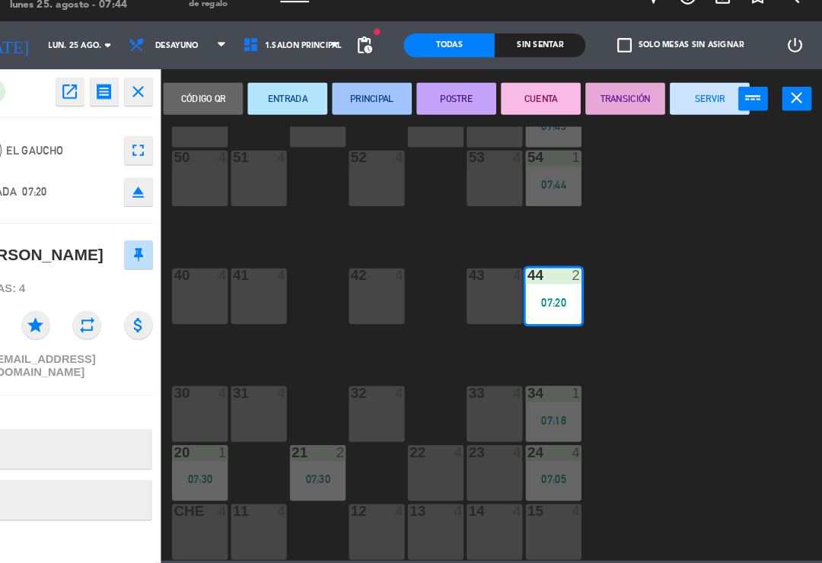
click at [354, 104] on button "PRINCIPAL" at bounding box center [392, 119] width 76 height 30
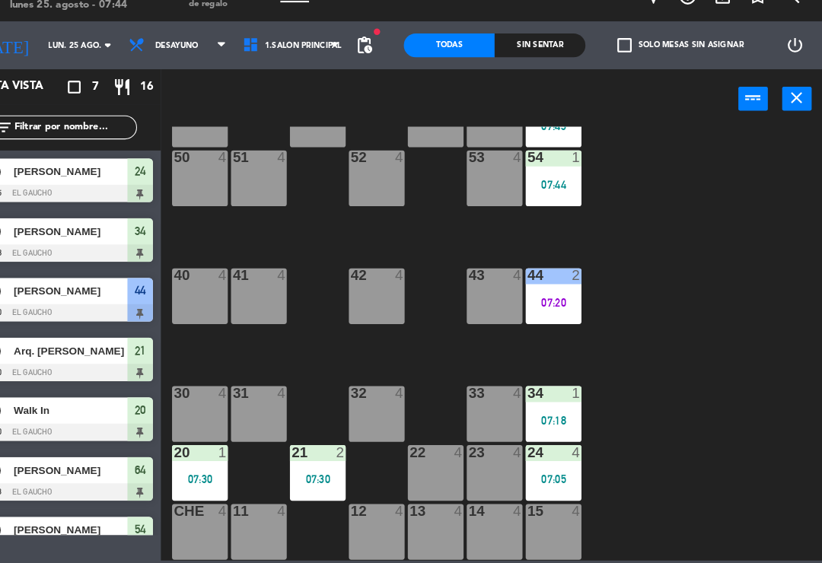
click at [539, 465] on div "24 4 07:05" at bounding box center [565, 476] width 53 height 53
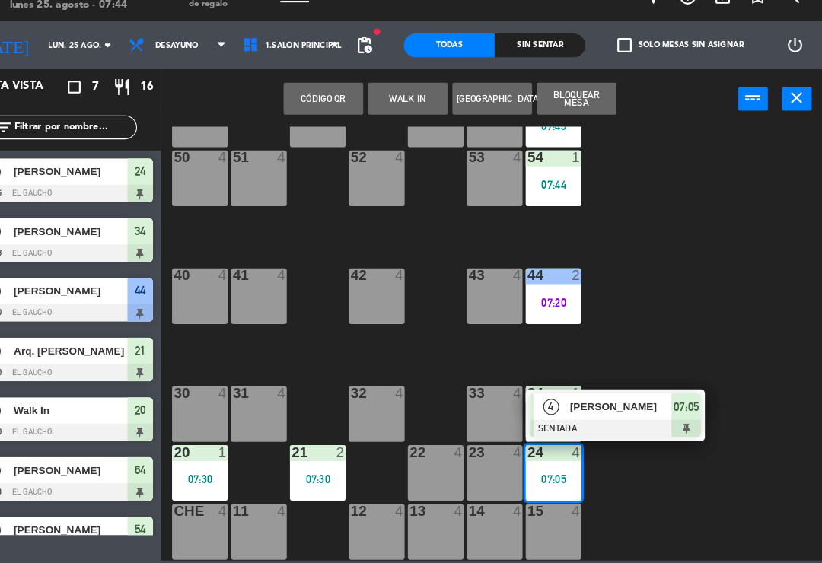
click at [595, 401] on div "[PERSON_NAME]" at bounding box center [629, 413] width 99 height 25
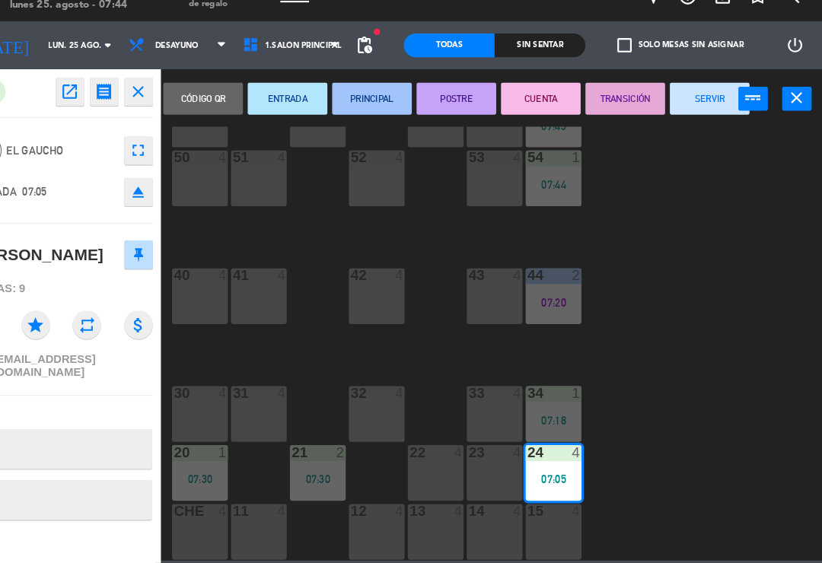
click at [357, 104] on button "PRINCIPAL" at bounding box center [392, 119] width 76 height 30
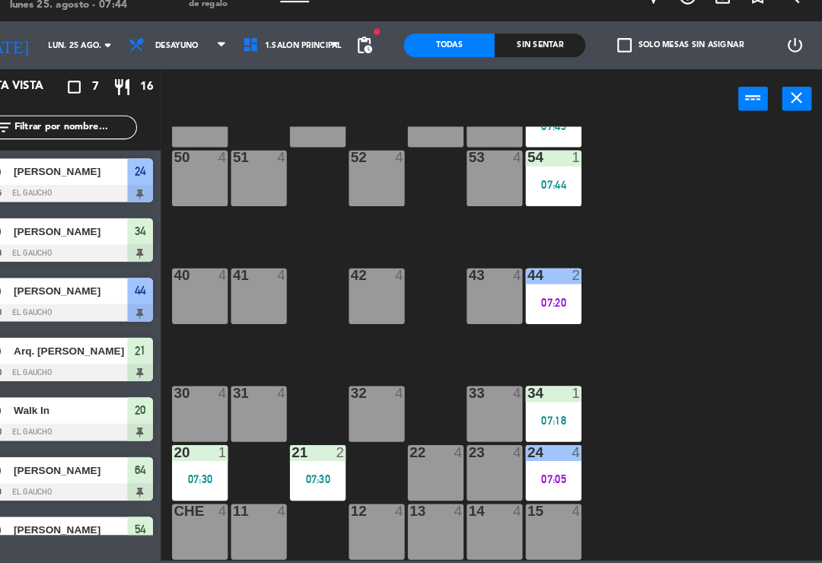
click at [541, 394] on div "34 1 07:18" at bounding box center [565, 420] width 53 height 53
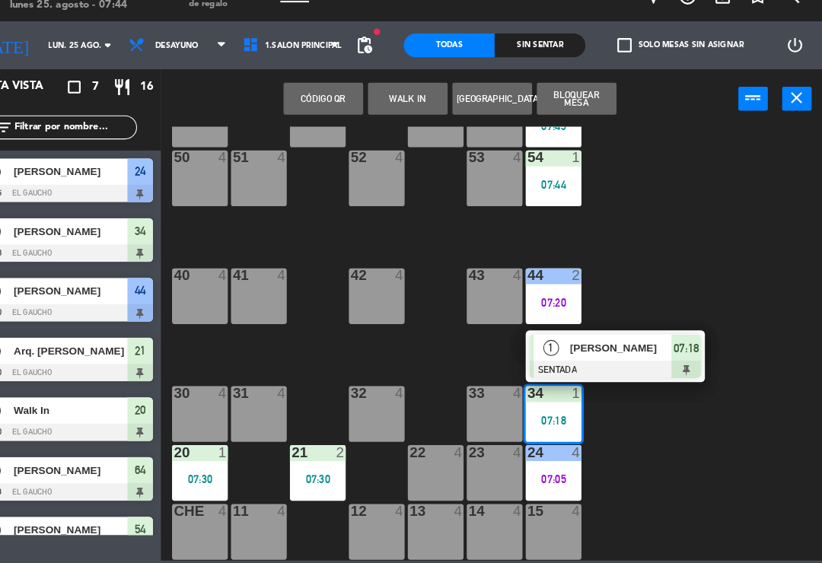
click at [593, 349] on span "[PERSON_NAME]" at bounding box center [629, 357] width 97 height 16
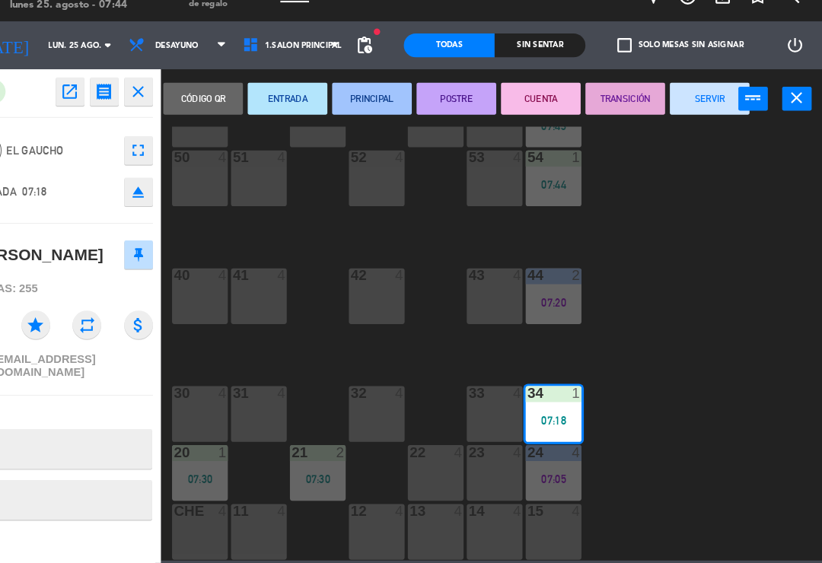
click at [360, 104] on button "PRINCIPAL" at bounding box center [392, 119] width 76 height 30
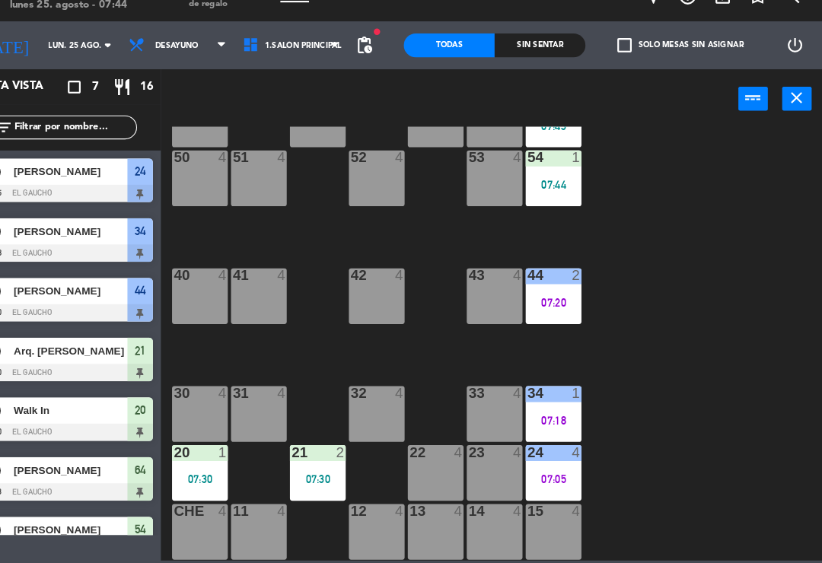
click at [202, 450] on div "20 1 07:30" at bounding box center [227, 476] width 53 height 53
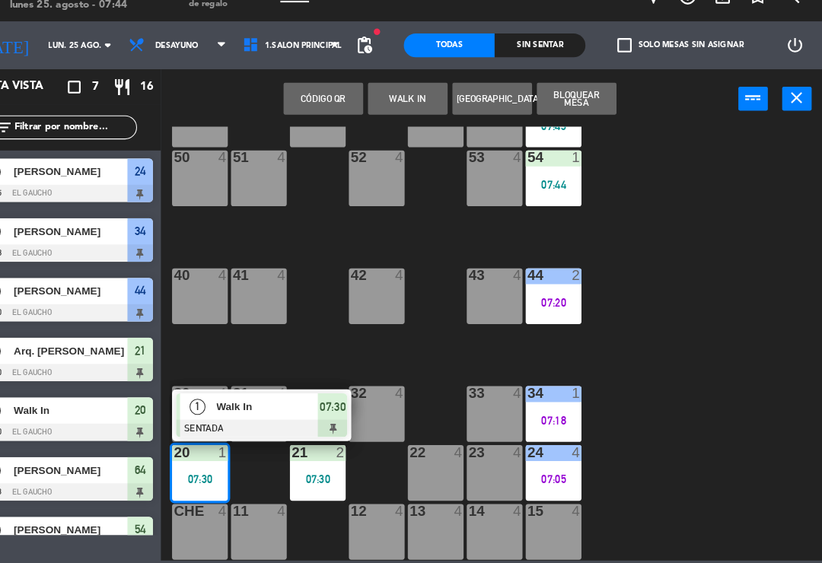
click at [275, 405] on span "Walk In" at bounding box center [291, 413] width 97 height 16
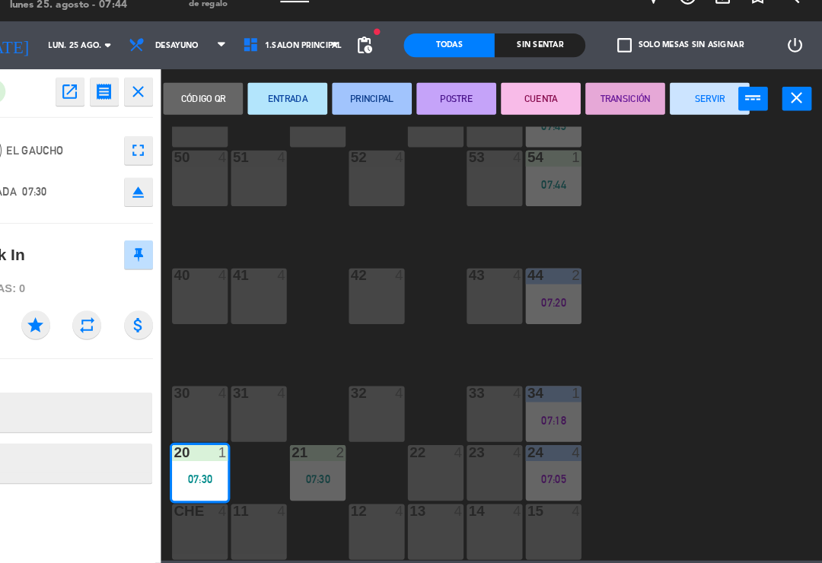
click at [363, 104] on button "PRINCIPAL" at bounding box center [392, 119] width 76 height 30
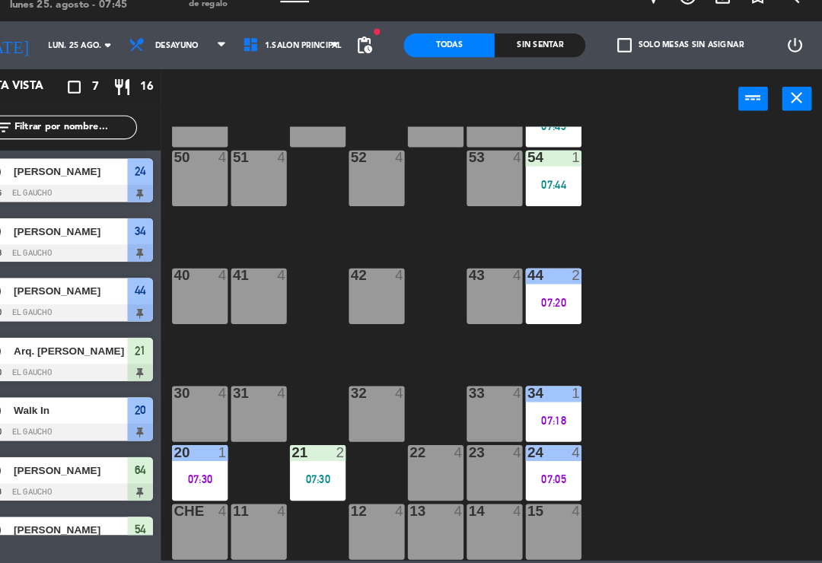
click at [257, 394] on div "31 4" at bounding box center [283, 401] width 53 height 15
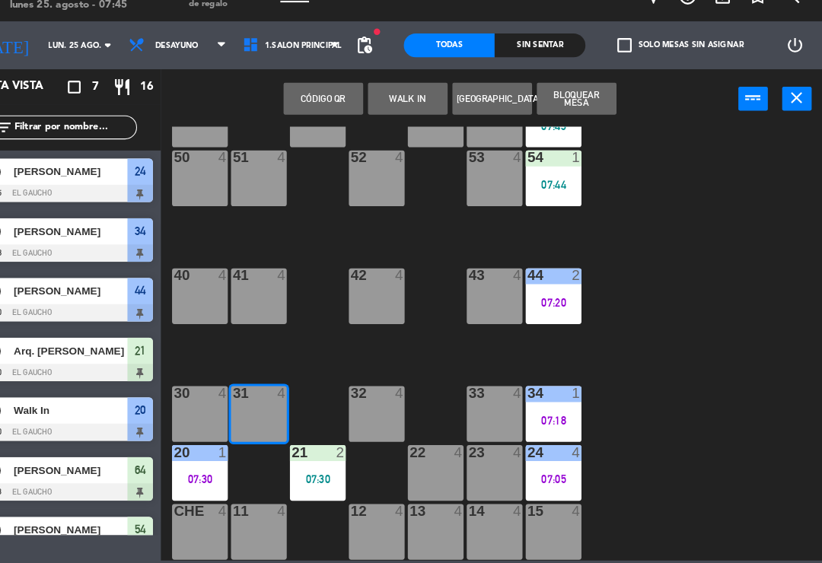
click at [407, 328] on div "84 4 80 4 83 4 82 4 81 4 70 4 71 4 72 4 73 4 74 4 63 4 62 4 61 4 60 4 64 5 07:4…" at bounding box center [510, 353] width 623 height 415
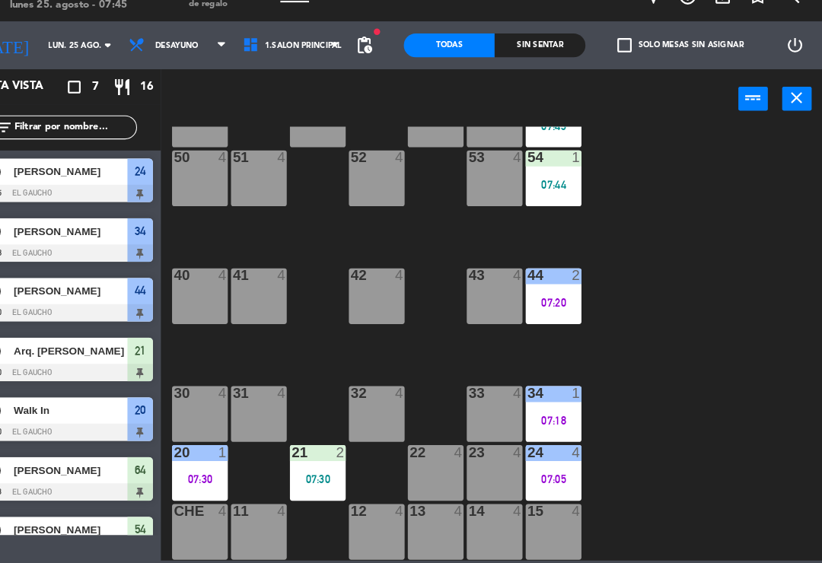
click at [257, 281] on div "41 4" at bounding box center [283, 307] width 53 height 53
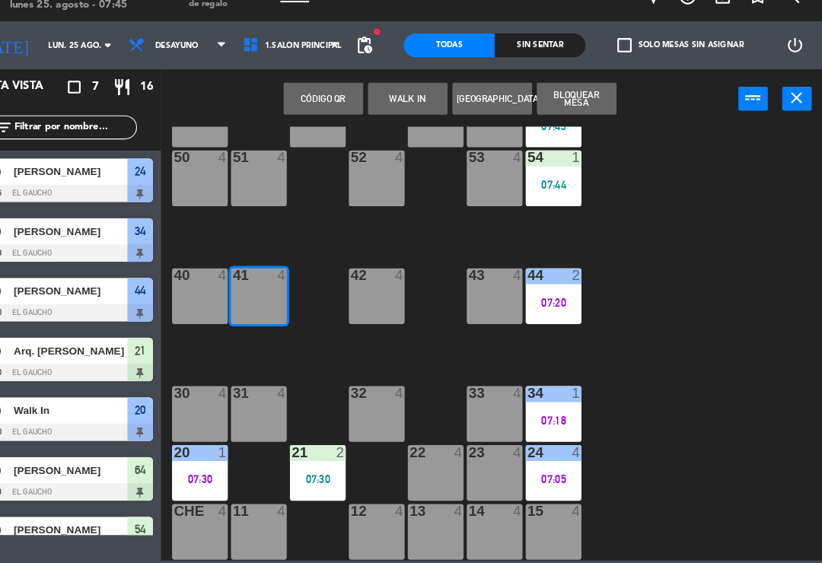
click at [397, 104] on button "WALK IN" at bounding box center [426, 119] width 76 height 30
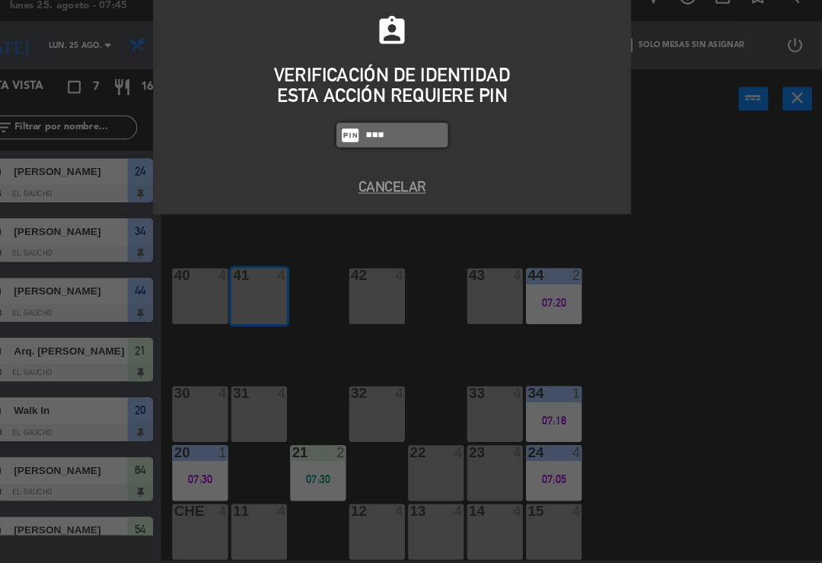
type input "0009"
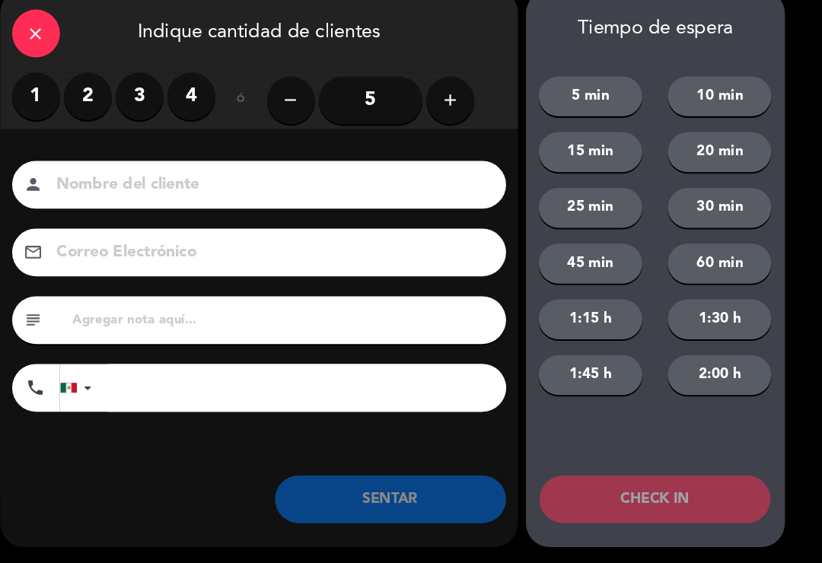
click at [97, 94] on label "2" at bounding box center [120, 117] width 46 height 46
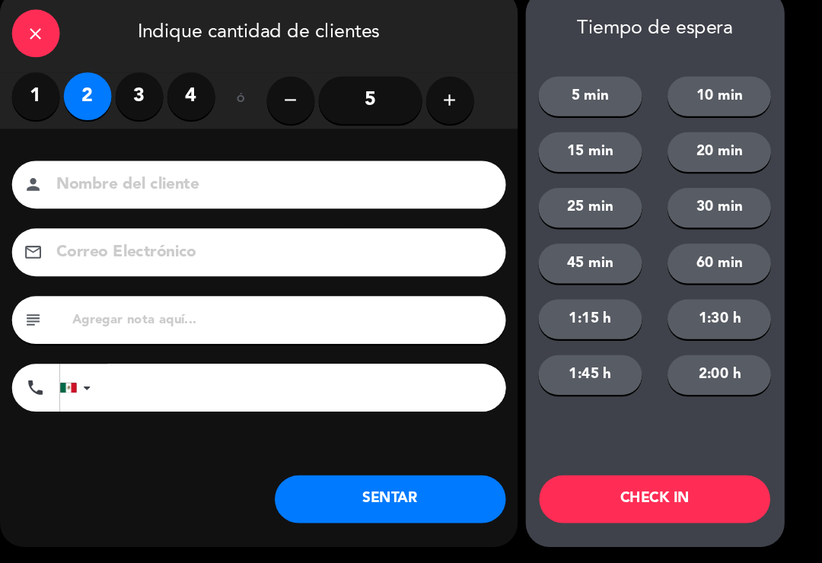
click at [192, 189] on input at bounding box center [294, 202] width 411 height 27
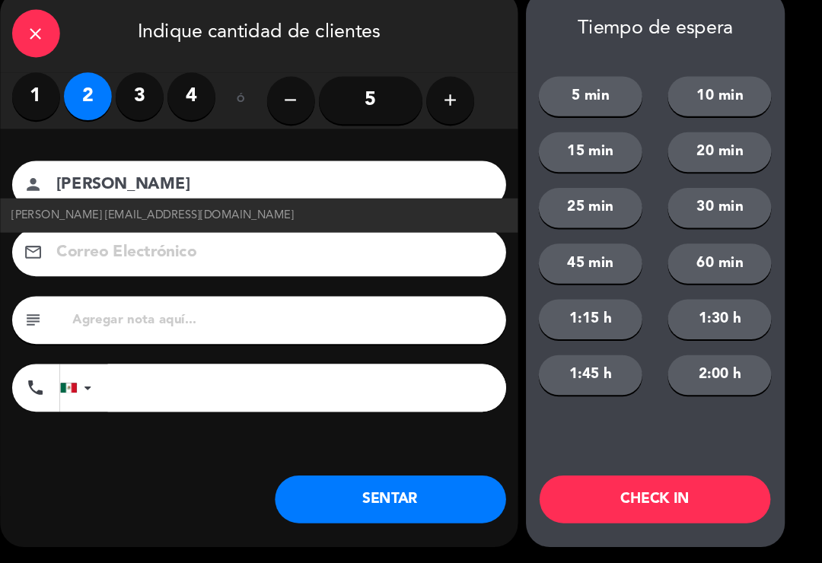
type input "[PERSON_NAME]"
click at [196, 222] on span "[PERSON_NAME] [EMAIL_ADDRESS][DOMAIN_NAME]" at bounding box center [182, 230] width 269 height 17
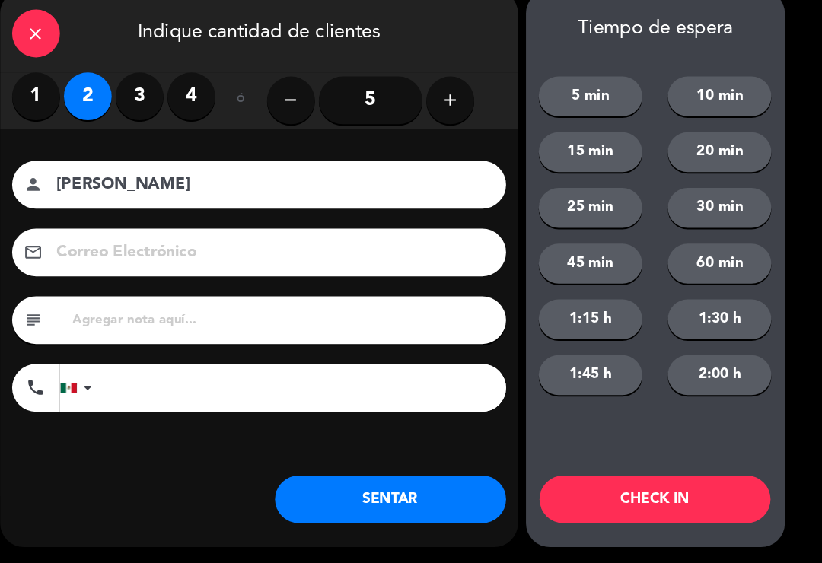
type input "[EMAIL_ADDRESS][DOMAIN_NAME]"
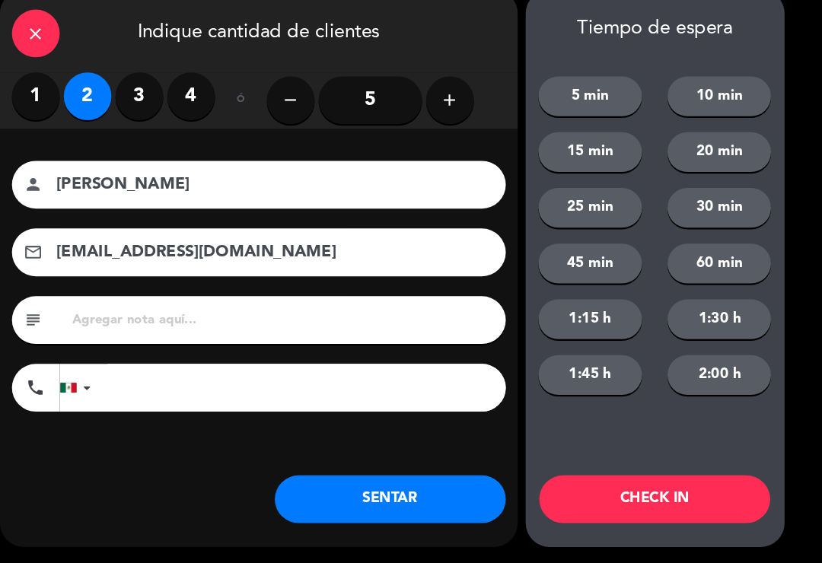
click at [361, 479] on button "SENTAR" at bounding box center [409, 502] width 221 height 46
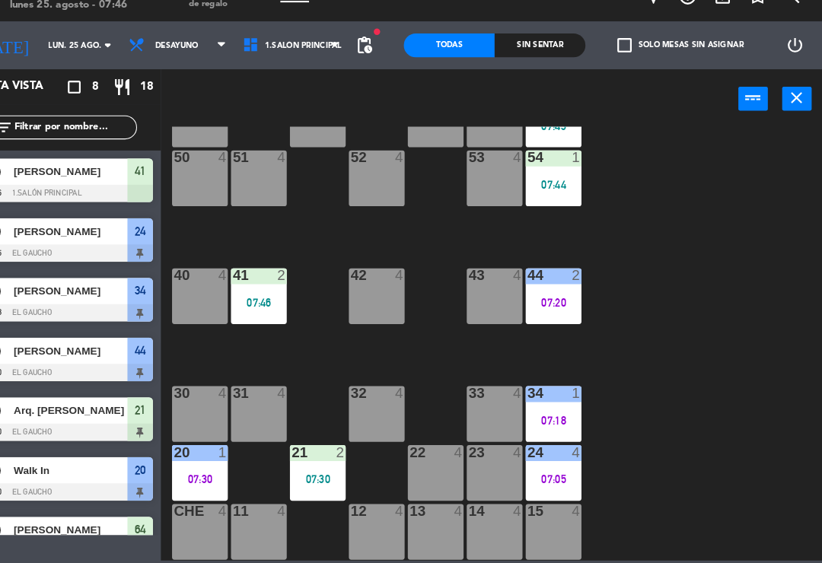
click at [201, 281] on div "40 4" at bounding box center [227, 307] width 53 height 53
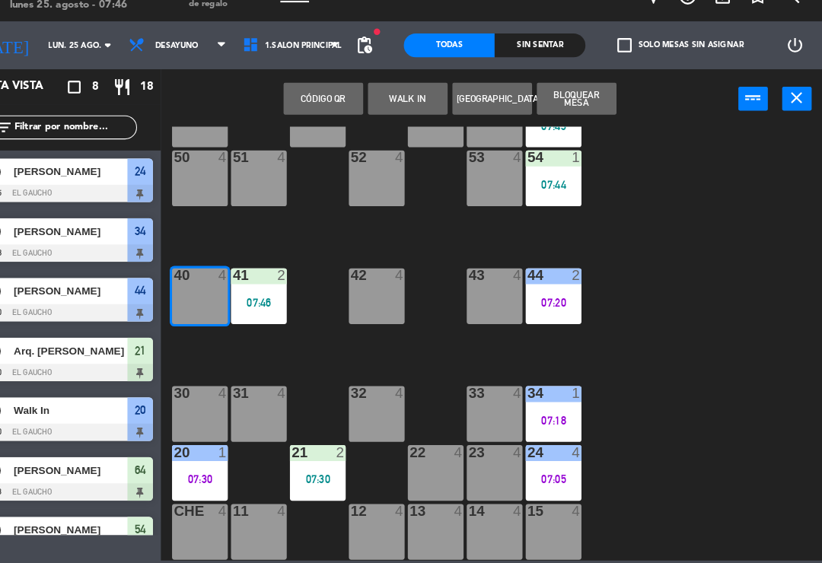
click at [392, 104] on button "WALK IN" at bounding box center [426, 119] width 76 height 30
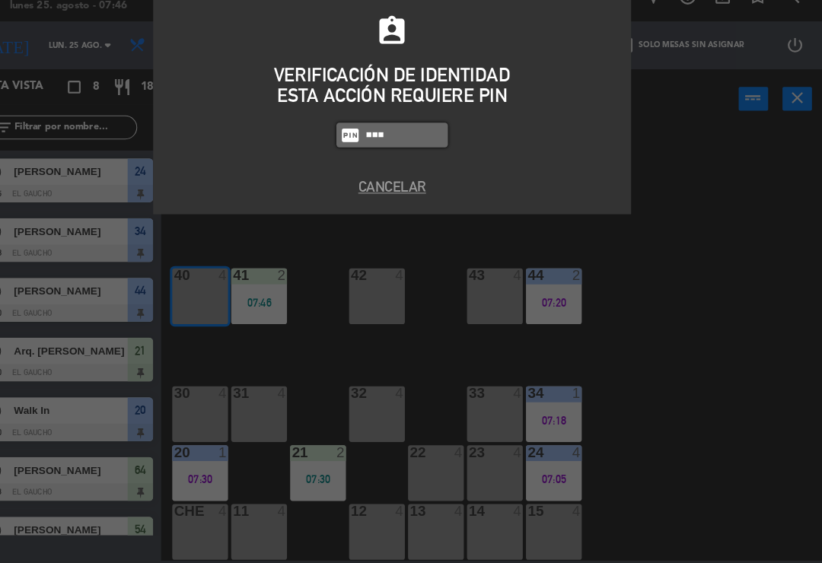
type input "0009"
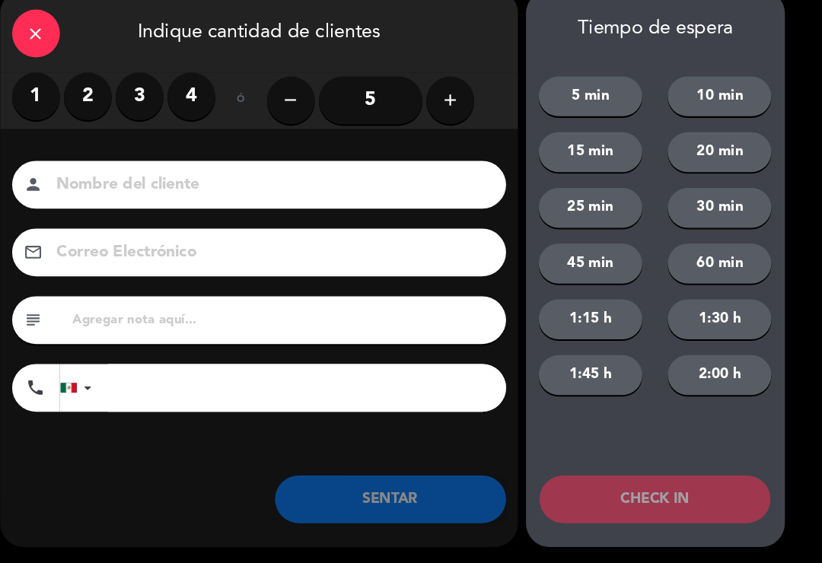
click at [168, 189] on input at bounding box center [294, 202] width 411 height 27
click at [97, 94] on label "2" at bounding box center [120, 117] width 46 height 46
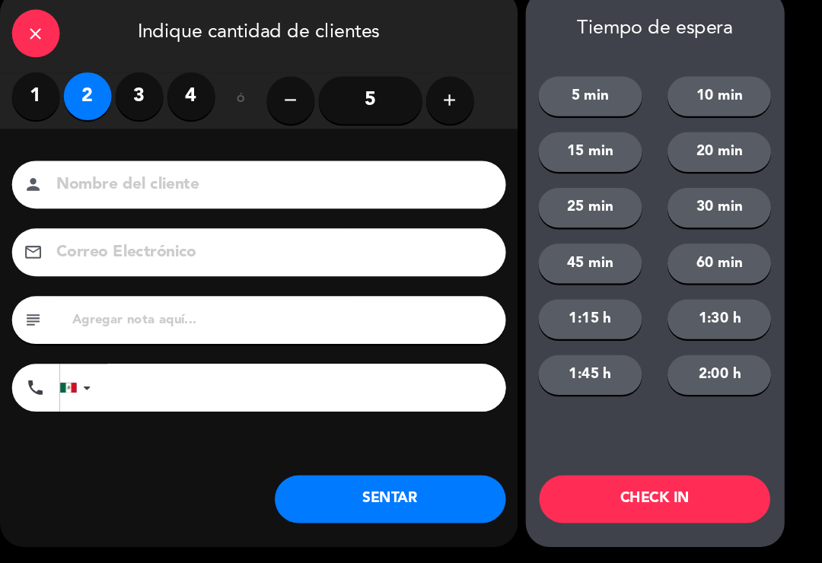
click at [138, 189] on input at bounding box center [294, 202] width 411 height 27
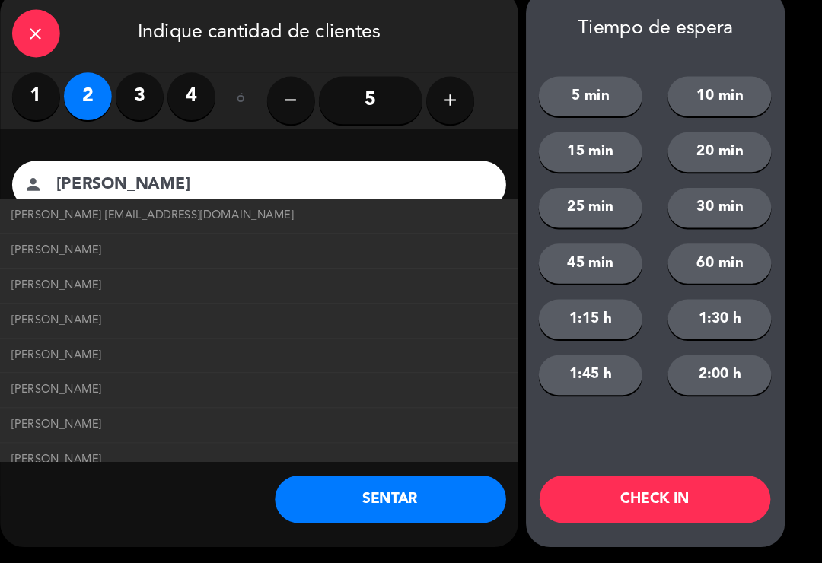
type input "[PERSON_NAME]"
click at [113, 222] on span "[PERSON_NAME] [EMAIL_ADDRESS][DOMAIN_NAME]" at bounding box center [182, 230] width 269 height 17
type input "[EMAIL_ADDRESS][DOMAIN_NAME]"
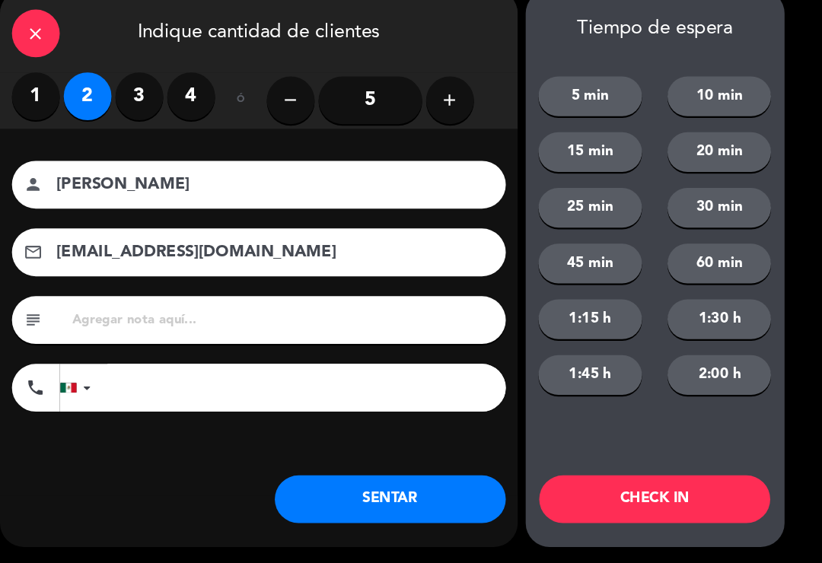
click at [348, 479] on button "SENTAR" at bounding box center [409, 502] width 221 height 46
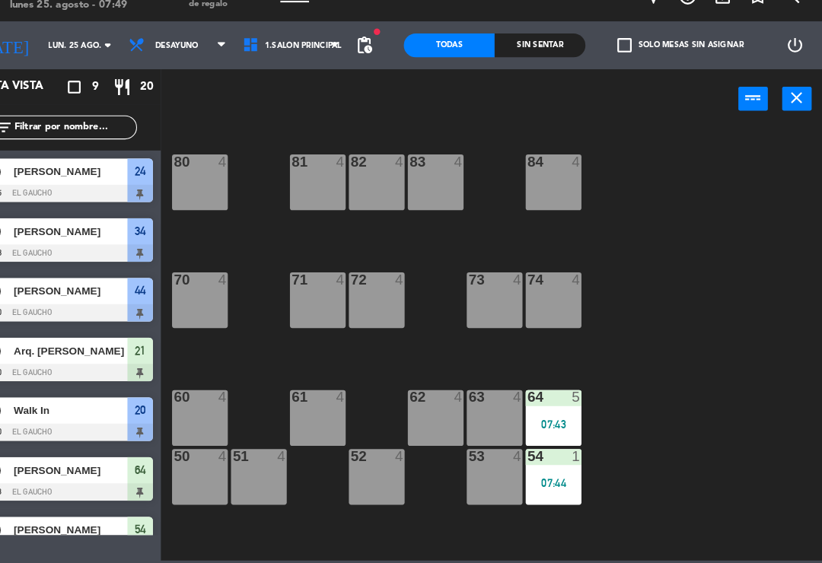
scroll to position [0, 0]
click at [426, 173] on div "83 4" at bounding box center [452, 199] width 53 height 53
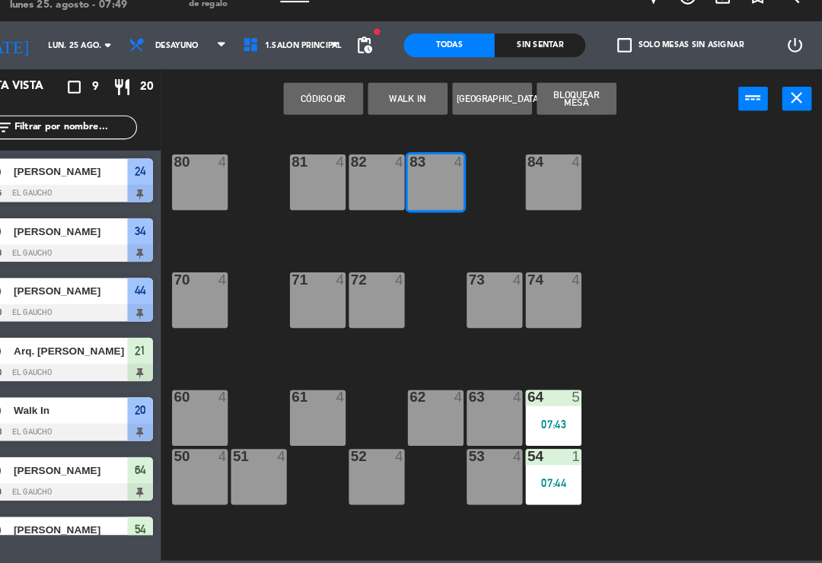
click at [388, 104] on button "WALK IN" at bounding box center [426, 119] width 76 height 30
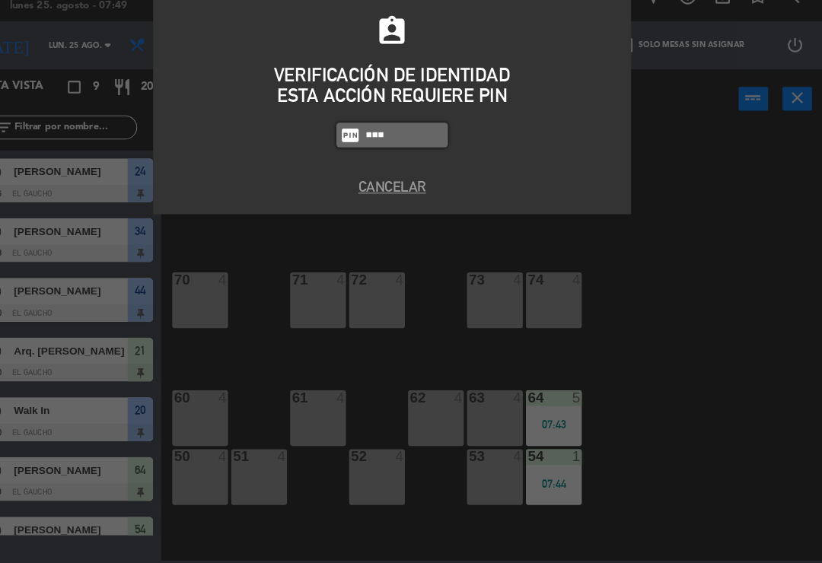
type input "0099"
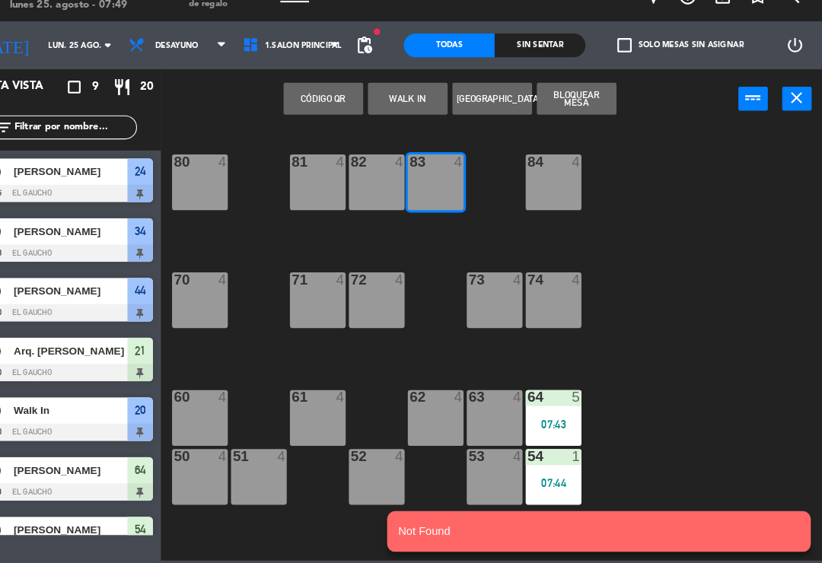
click at [397, 104] on button "WALK IN" at bounding box center [426, 119] width 76 height 30
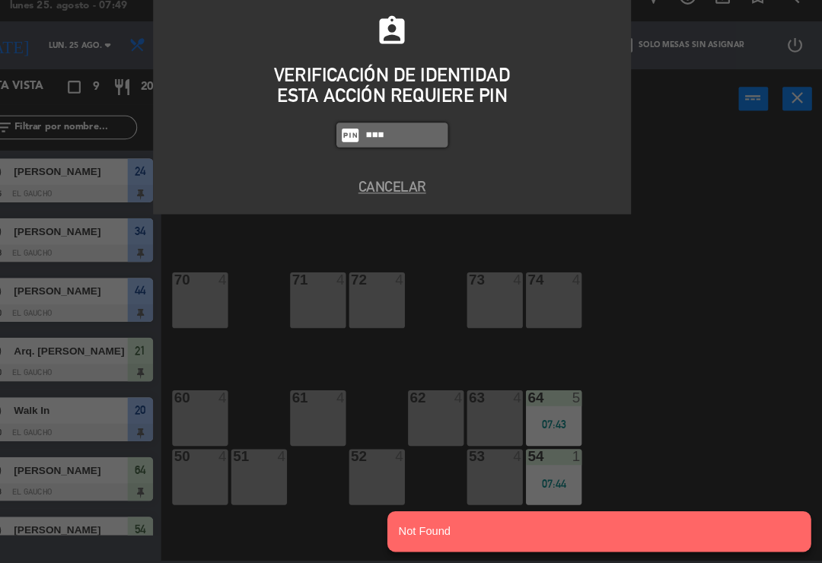
type input "0009"
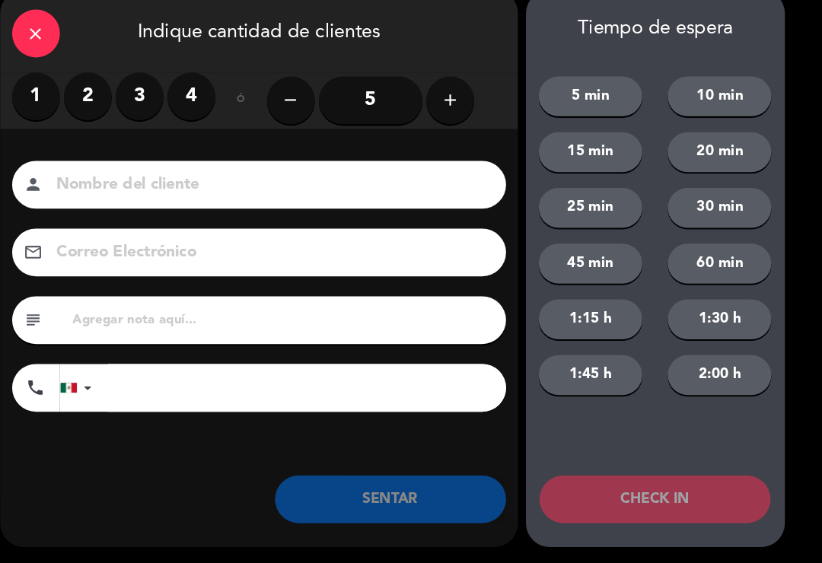
click at [97, 95] on label "2" at bounding box center [120, 117] width 46 height 46
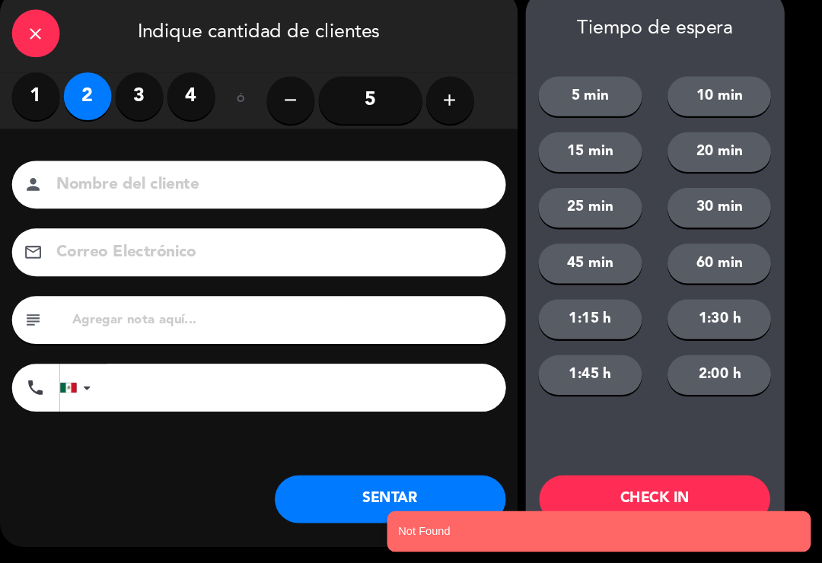
click at [139, 189] on input at bounding box center [294, 202] width 411 height 27
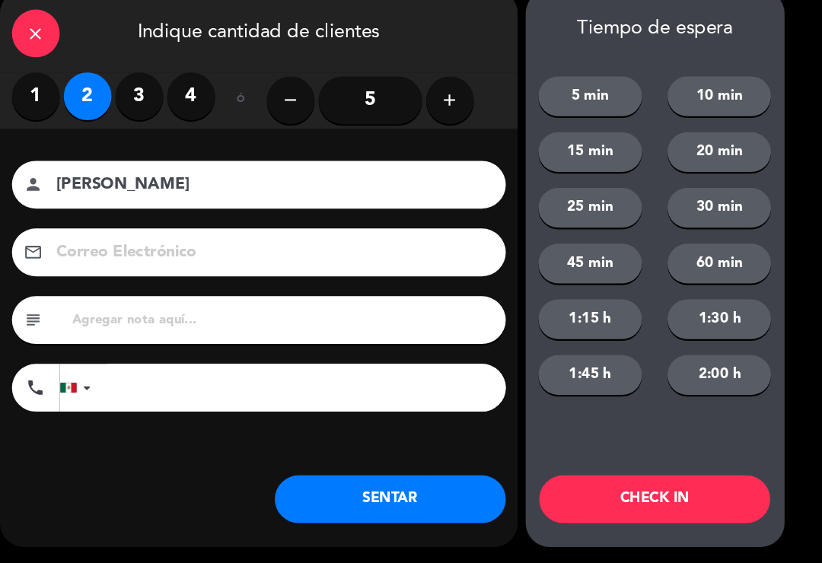
type input "[PERSON_NAME]"
click at [396, 479] on button "SENTAR" at bounding box center [409, 502] width 221 height 46
